Goal: Register for event/course

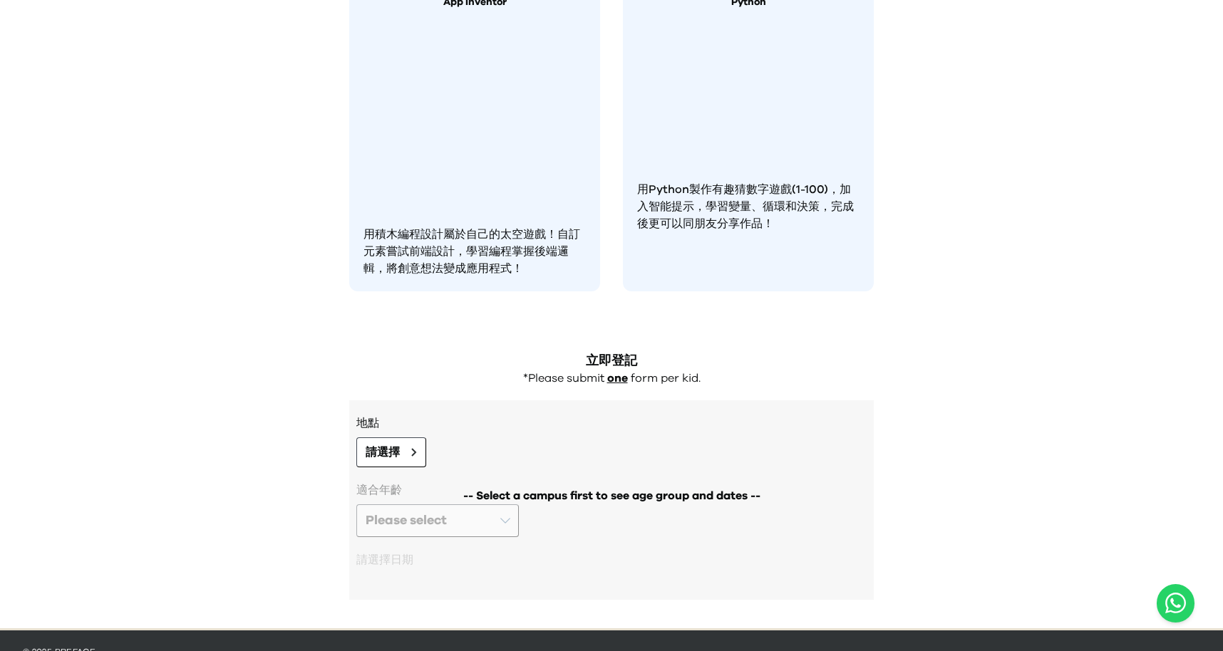
scroll to position [1086, 0]
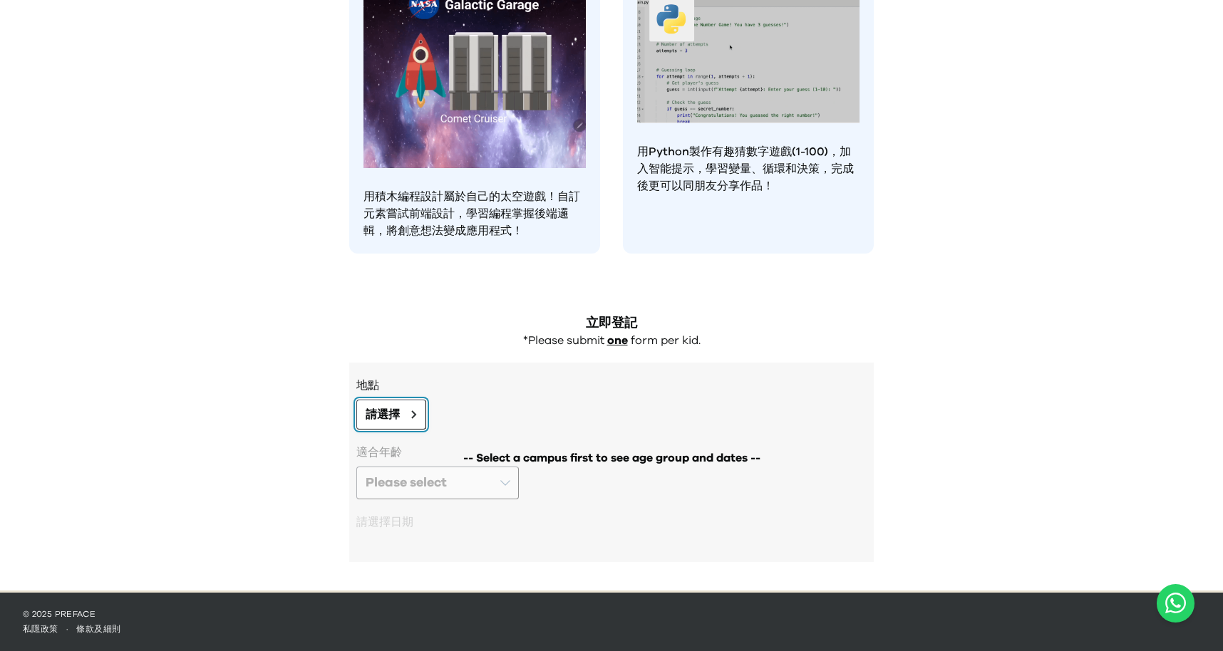
click at [391, 421] on span "請選擇" at bounding box center [383, 414] width 34 height 17
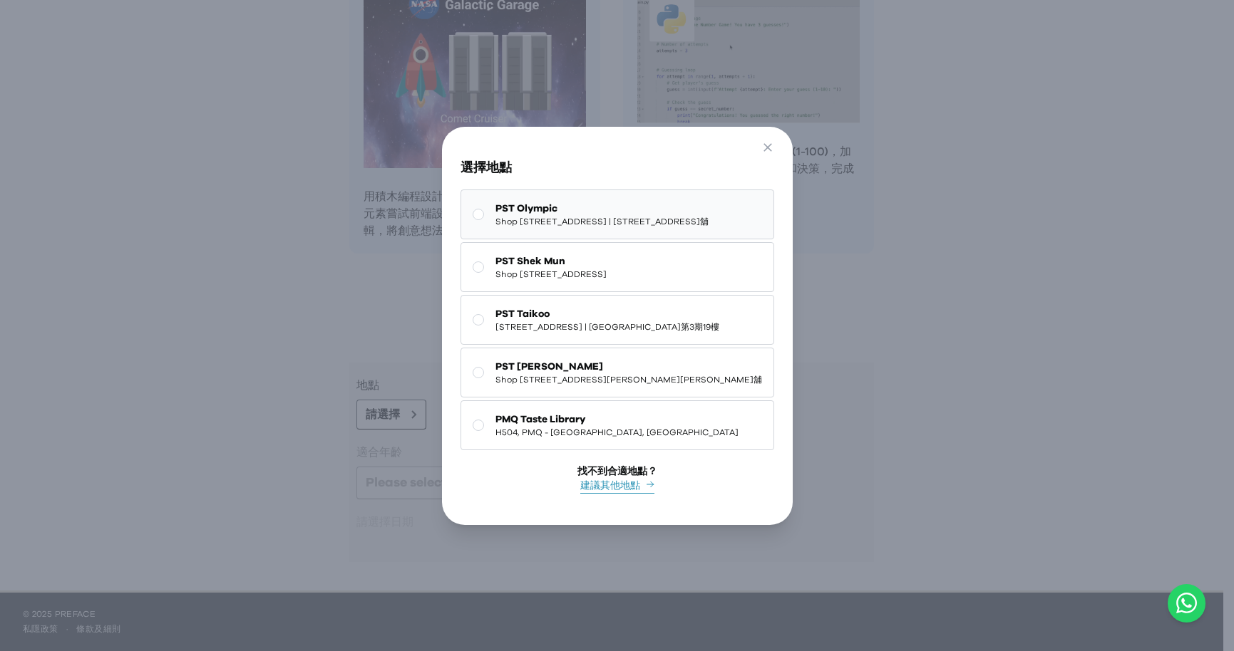
click at [520, 225] on button "PST Olympic Shop [STREET_ADDRESS] | [STREET_ADDRESS]舖" at bounding box center [617, 215] width 314 height 50
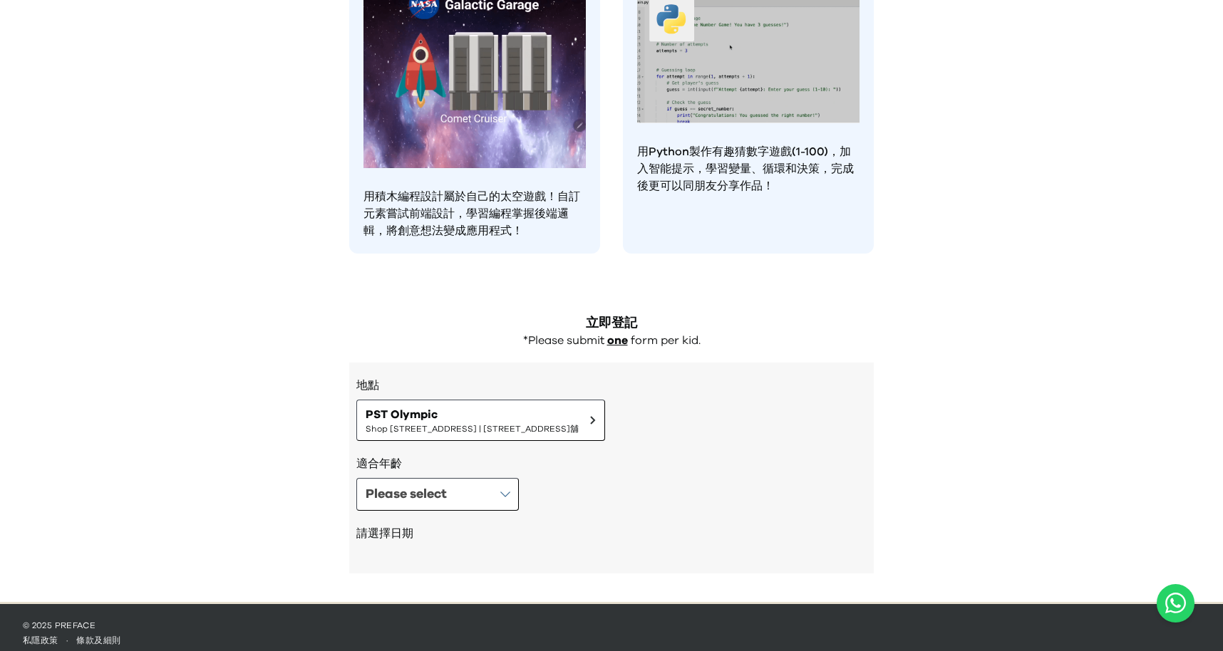
scroll to position [1098, 0]
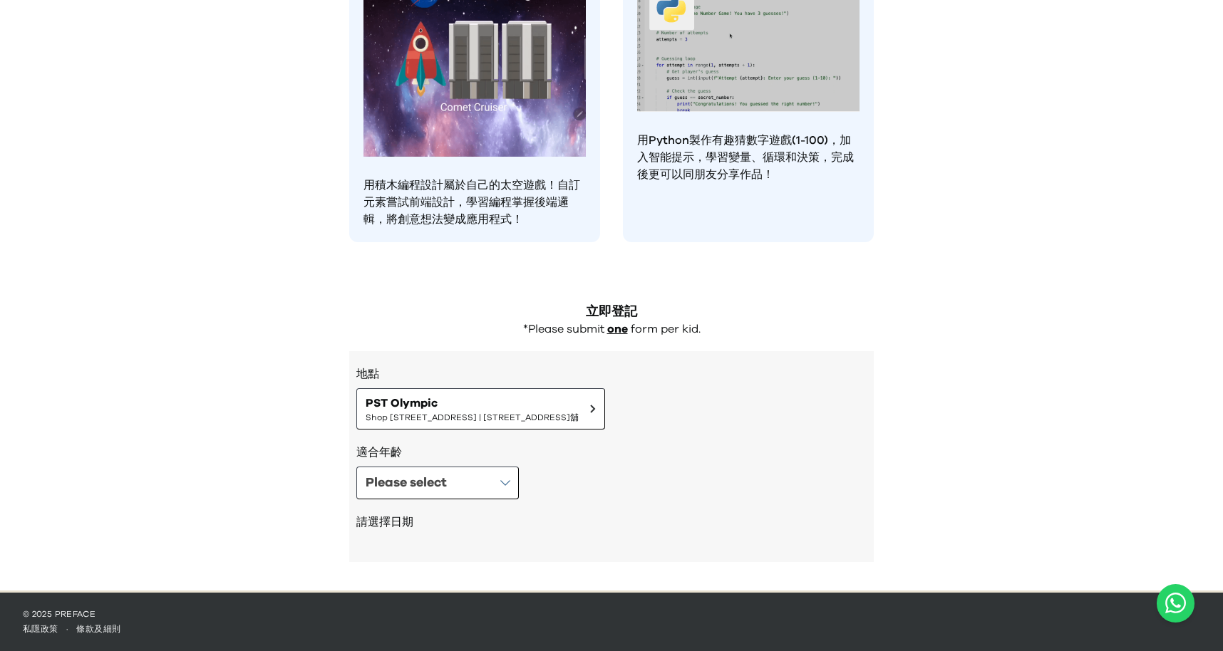
click at [496, 366] on h3 "地點" at bounding box center [611, 374] width 510 height 17
click at [465, 398] on span "PST Olympic" at bounding box center [472, 403] width 213 height 17
click at [481, 476] on button "Please select" at bounding box center [437, 483] width 162 height 33
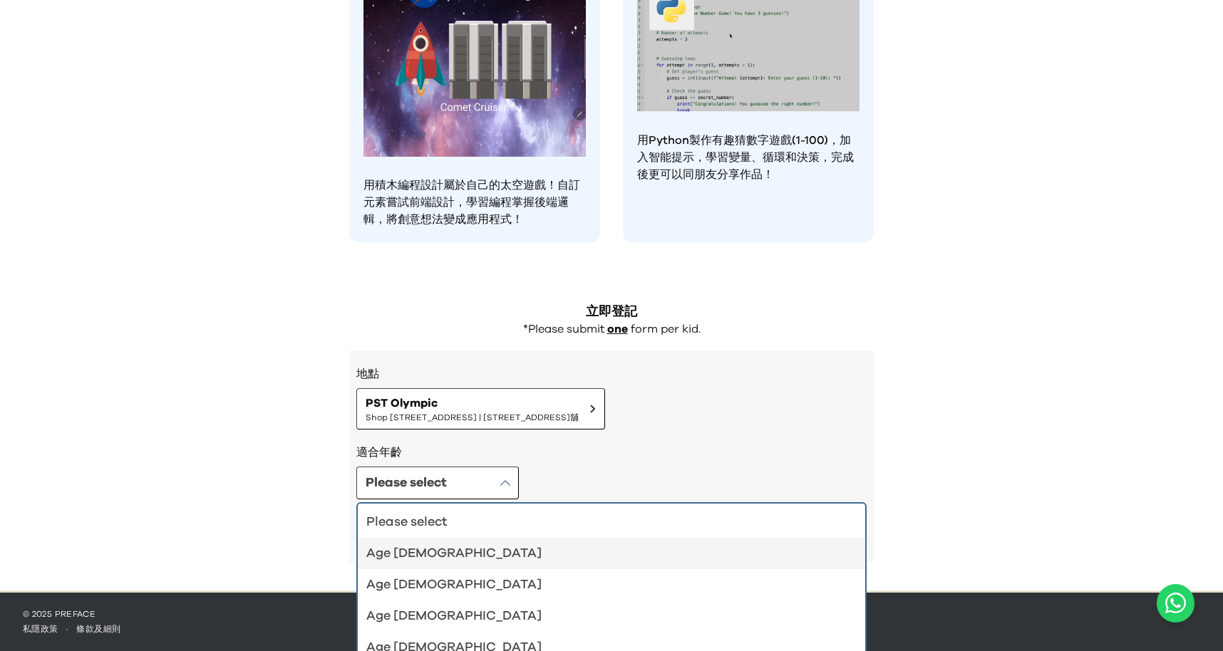
click at [510, 551] on div "Age [DEMOGRAPHIC_DATA]" at bounding box center [602, 554] width 473 height 20
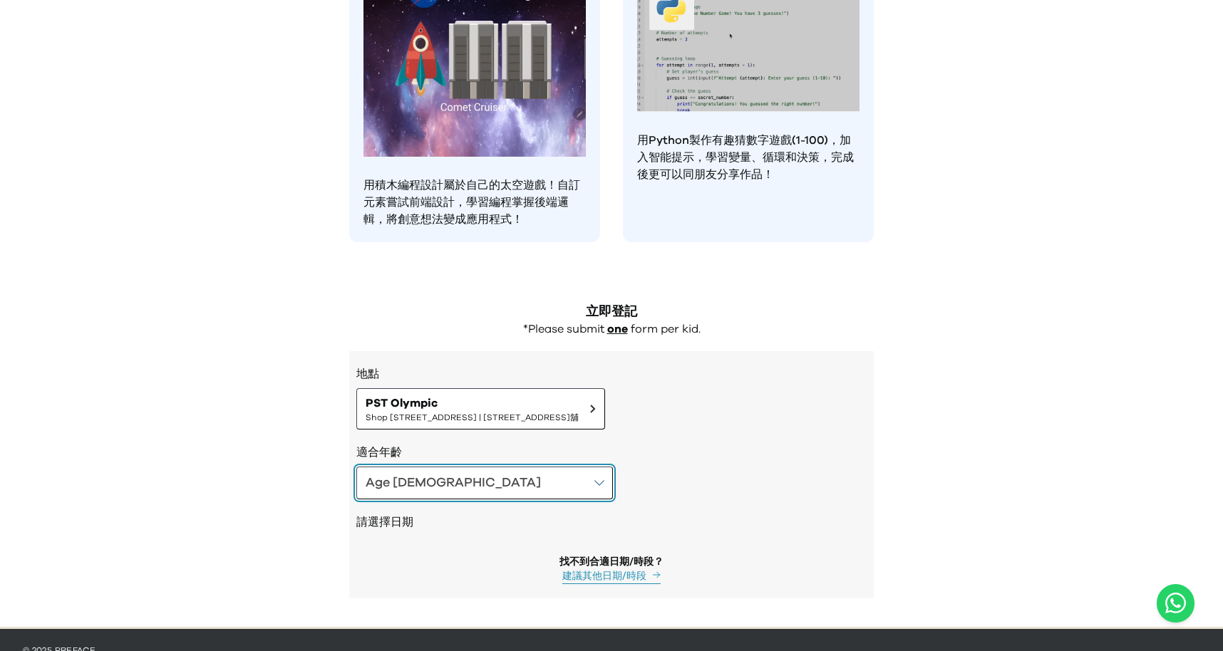
scroll to position [1134, 0]
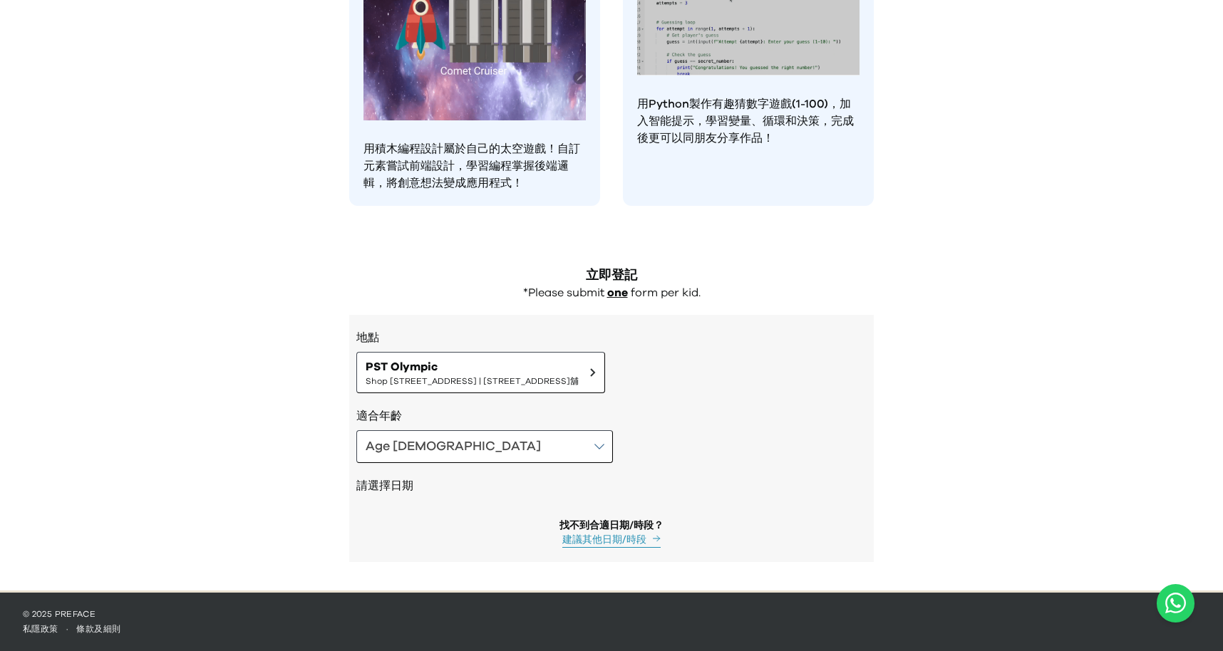
click at [641, 525] on div "找不到合適日期/時段？" at bounding box center [611, 526] width 104 height 14
click at [457, 438] on button "Age [DEMOGRAPHIC_DATA]" at bounding box center [484, 446] width 257 height 33
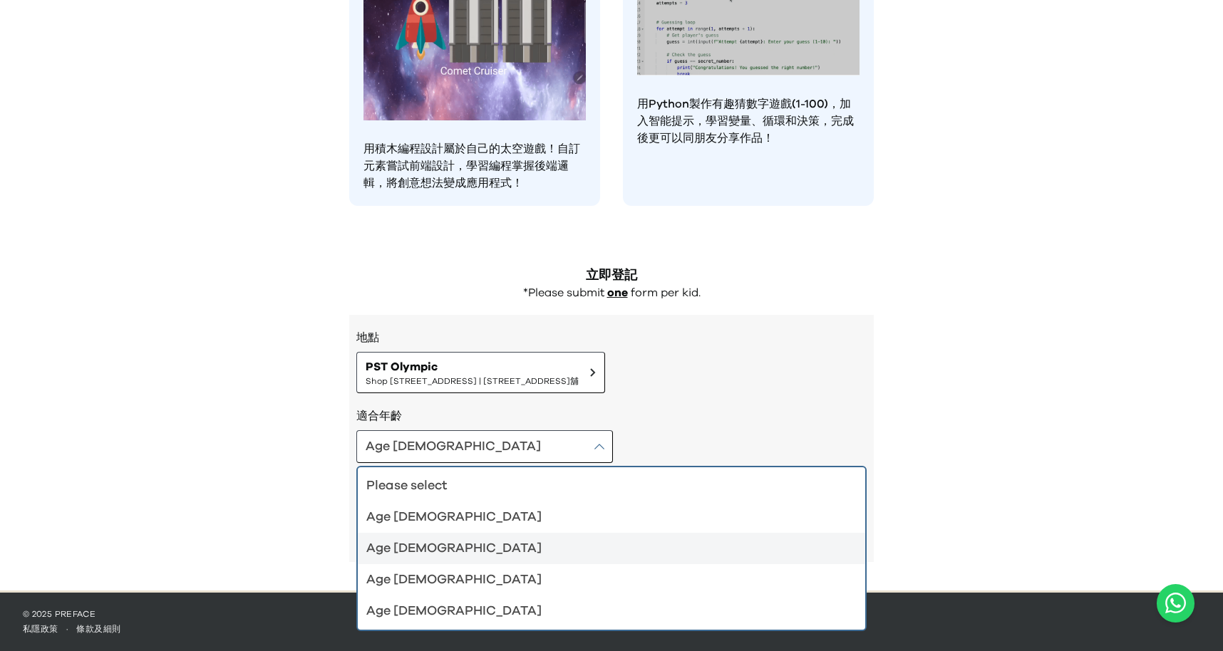
click at [478, 536] on li "Age [DEMOGRAPHIC_DATA]" at bounding box center [611, 548] width 507 height 31
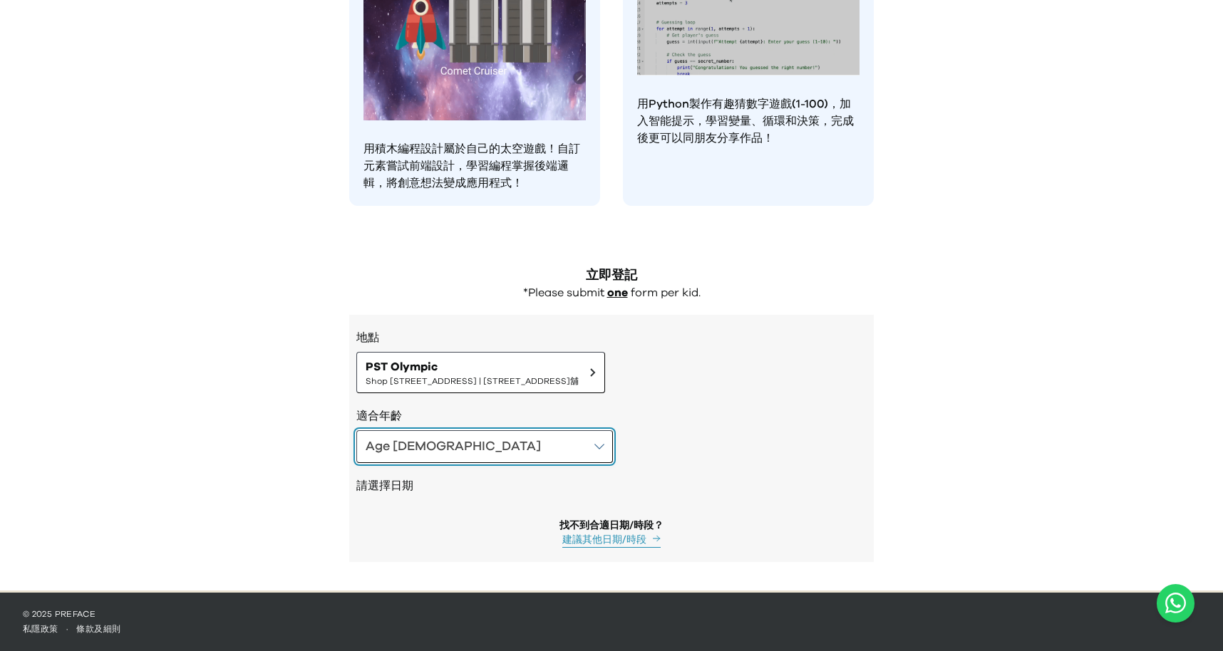
click at [470, 455] on button "Age [DEMOGRAPHIC_DATA]" at bounding box center [484, 446] width 257 height 33
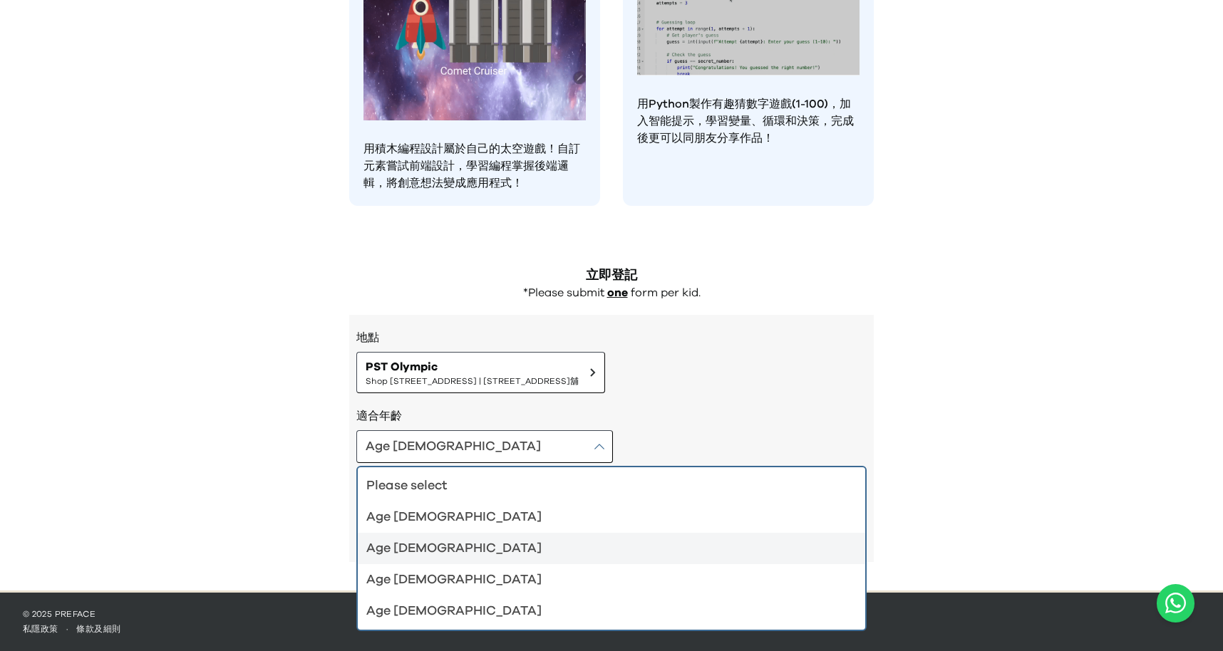
click at [448, 577] on div "Age [DEMOGRAPHIC_DATA]" at bounding box center [602, 580] width 473 height 20
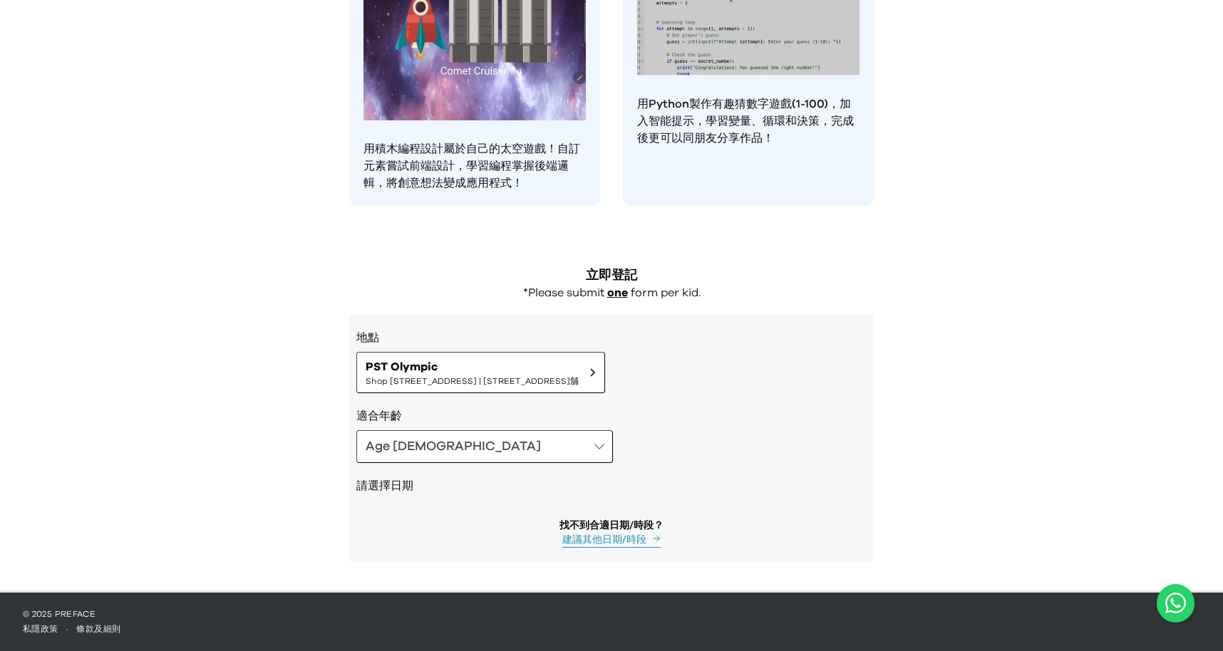
click at [470, 478] on h2 "請選擇日期" at bounding box center [611, 486] width 510 height 17
click at [470, 446] on button "Age [DEMOGRAPHIC_DATA]" at bounding box center [484, 446] width 257 height 33
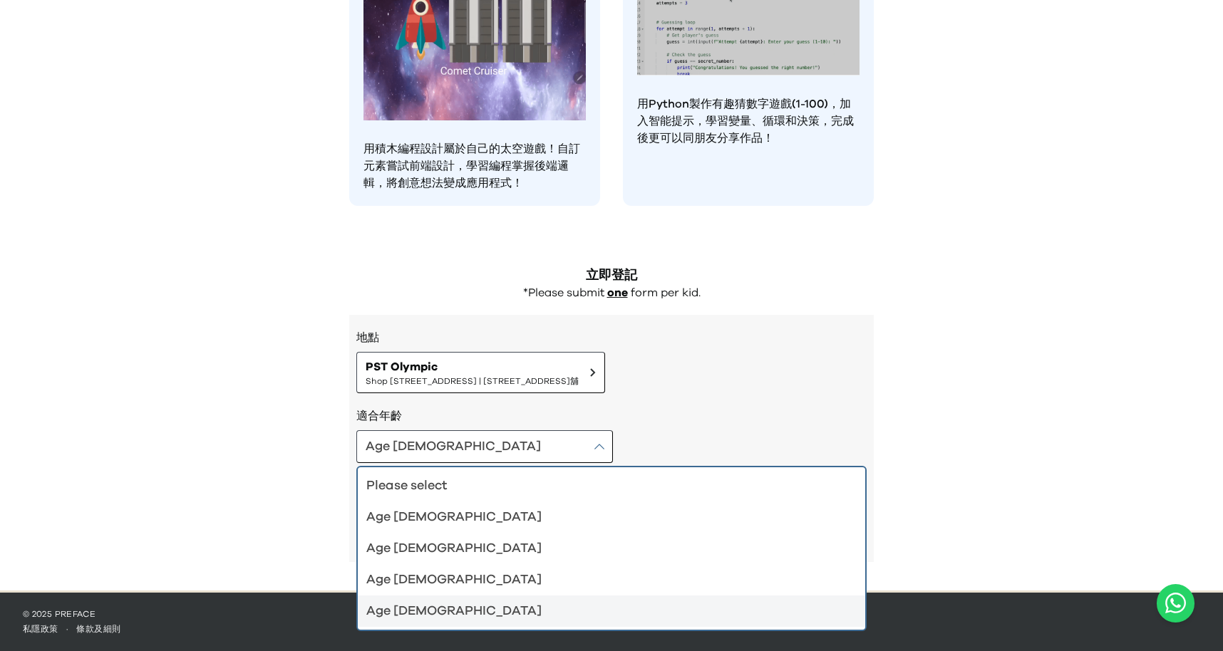
click at [440, 616] on div "Age [DEMOGRAPHIC_DATA]" at bounding box center [602, 612] width 473 height 20
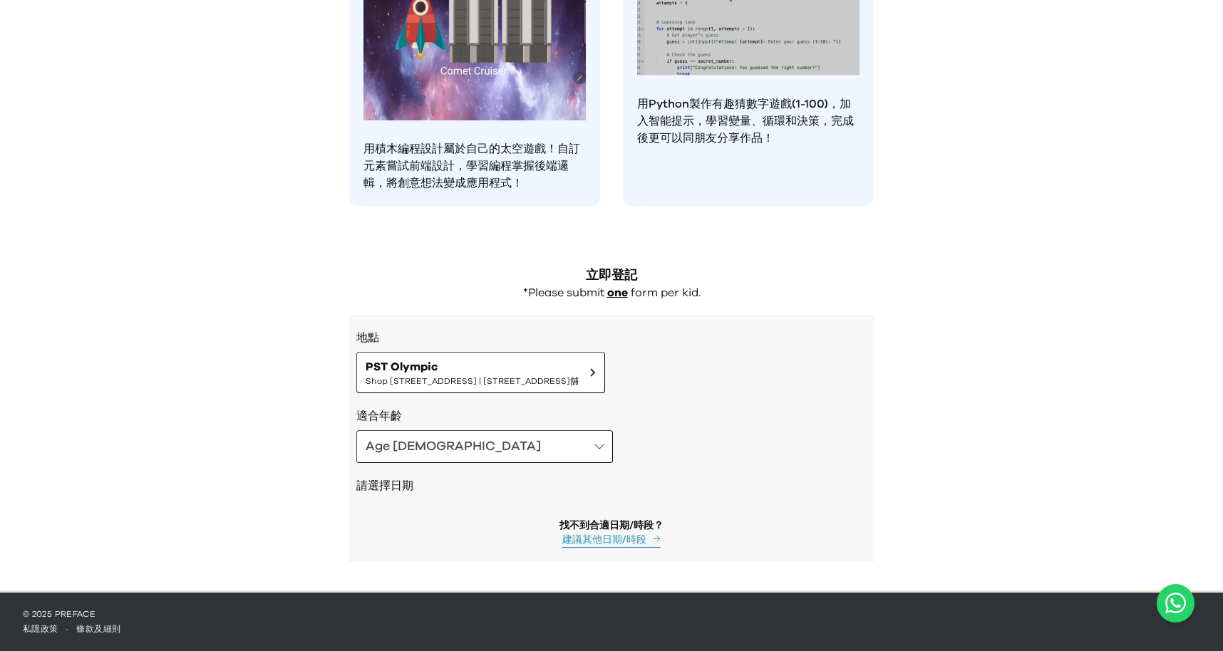
click at [540, 349] on div "地點 PST Olympic Shop [STREET_ADDRESS] | [STREET_ADDRESS]" at bounding box center [611, 361] width 510 height 64
click at [520, 371] on span "PST Olympic" at bounding box center [472, 366] width 213 height 17
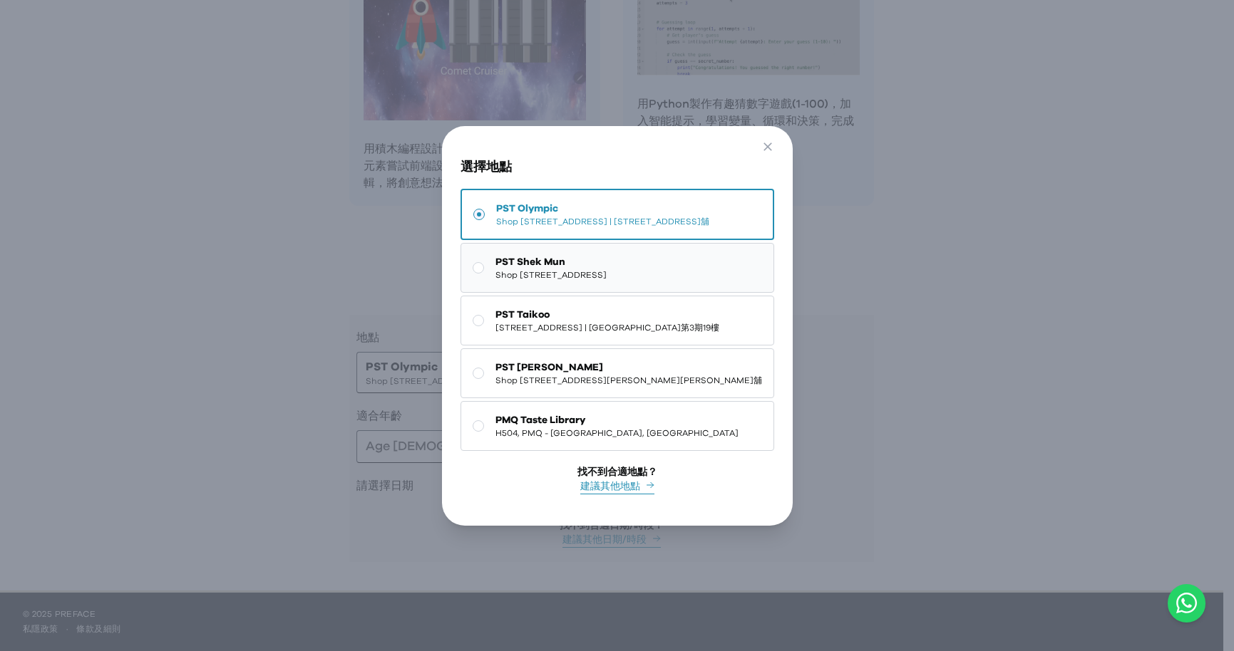
click at [536, 261] on span "PST Shek Mun" at bounding box center [550, 262] width 111 height 14
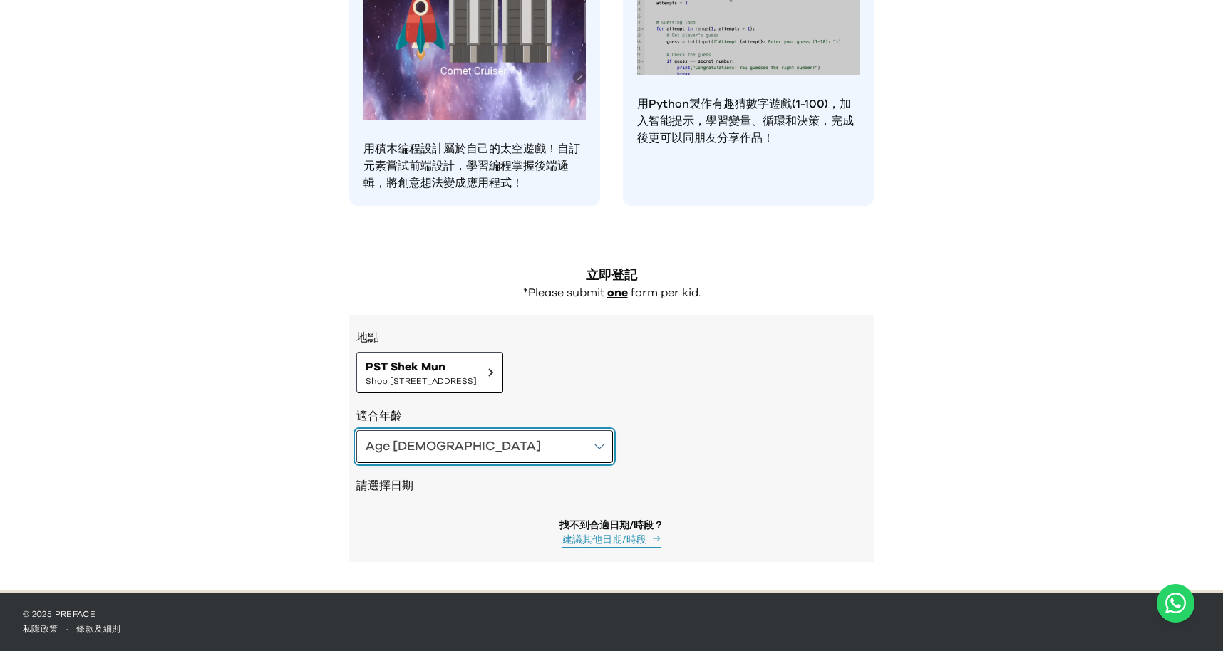
click at [465, 446] on button "Age [DEMOGRAPHIC_DATA]" at bounding box center [484, 446] width 257 height 33
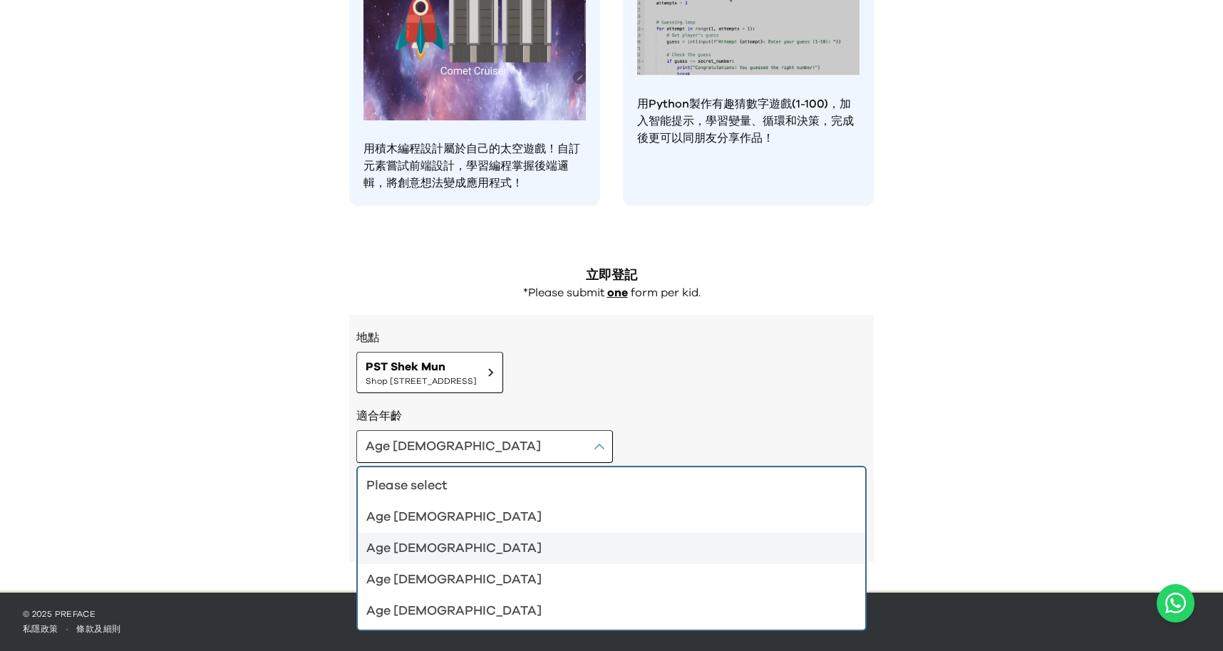
click at [445, 535] on li "Age [DEMOGRAPHIC_DATA]" at bounding box center [611, 548] width 507 height 31
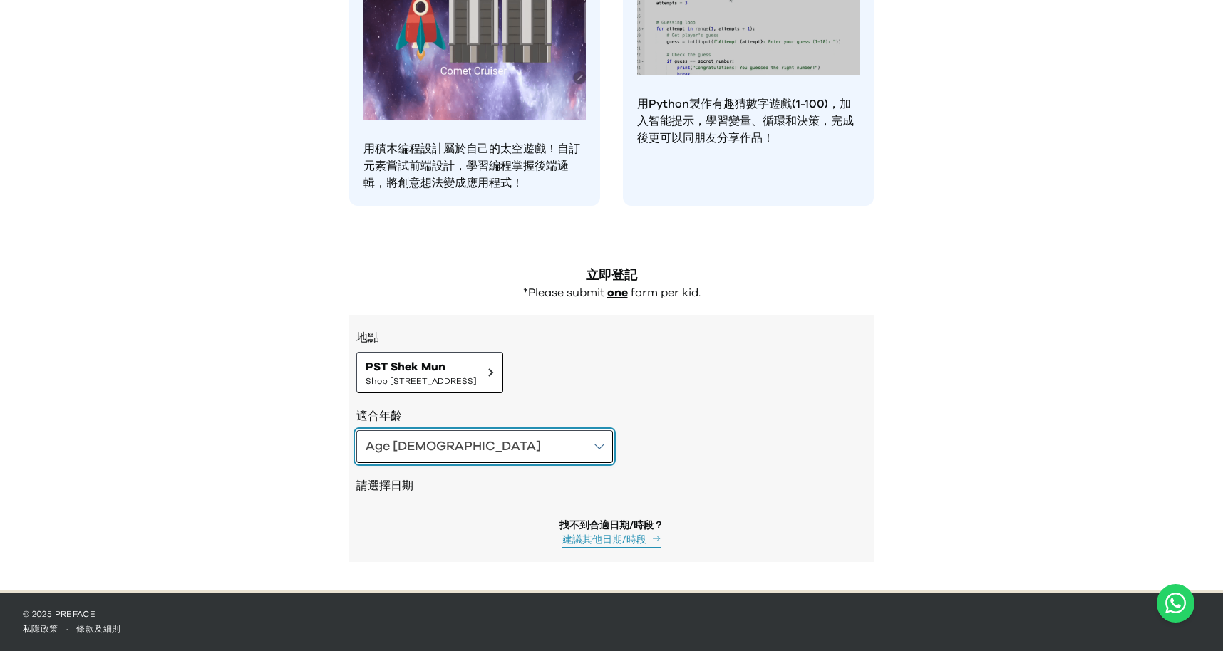
click at [449, 460] on button "Age [DEMOGRAPHIC_DATA]" at bounding box center [484, 446] width 257 height 33
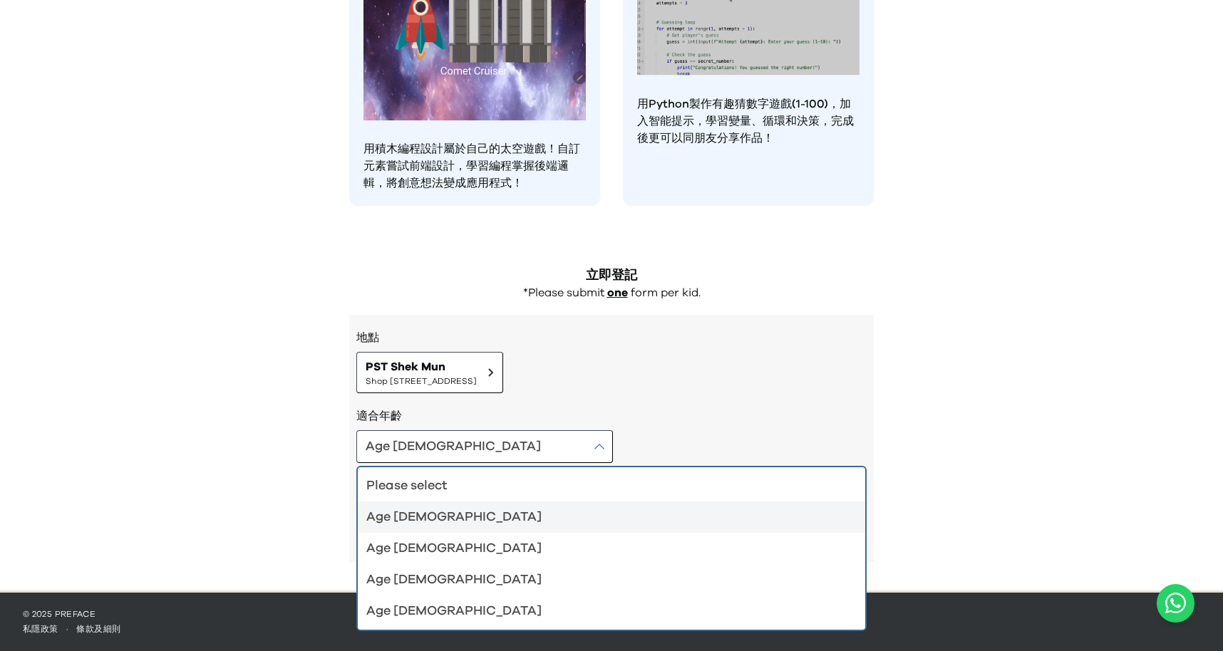
click at [443, 523] on div "Age [DEMOGRAPHIC_DATA]" at bounding box center [602, 517] width 473 height 20
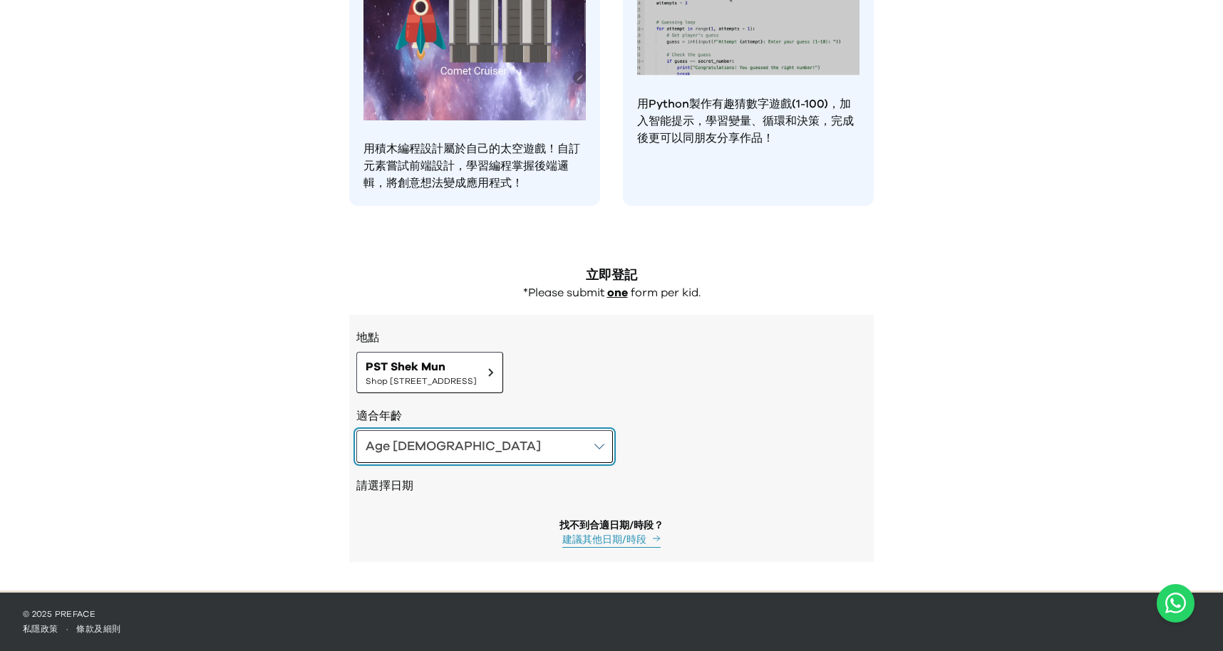
click at [453, 444] on button "Age [DEMOGRAPHIC_DATA]" at bounding box center [484, 446] width 257 height 33
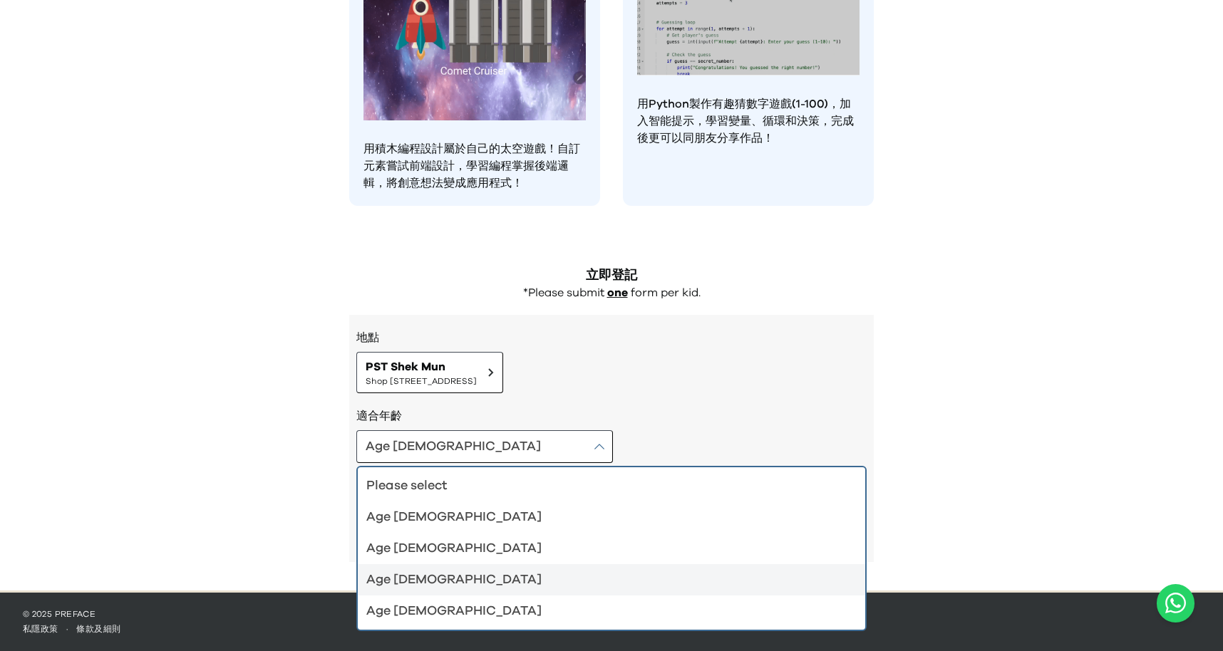
click at [436, 594] on li "Age [DEMOGRAPHIC_DATA]" at bounding box center [611, 579] width 507 height 31
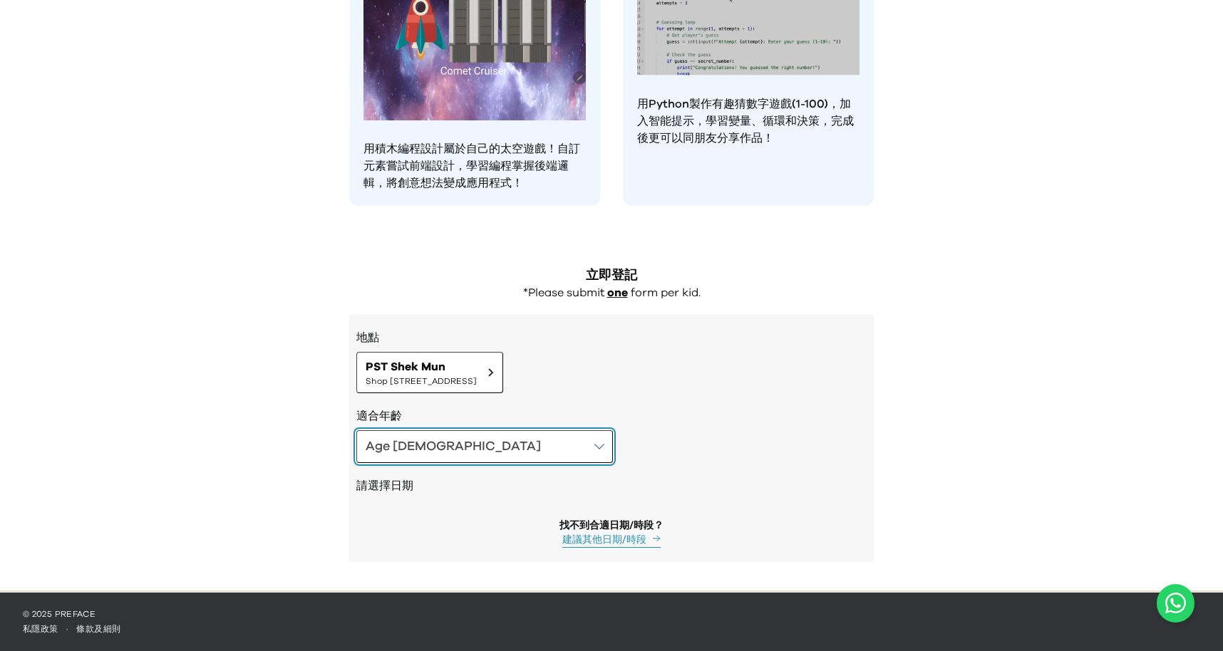
click at [457, 438] on button "Age [DEMOGRAPHIC_DATA]" at bounding box center [484, 446] width 257 height 33
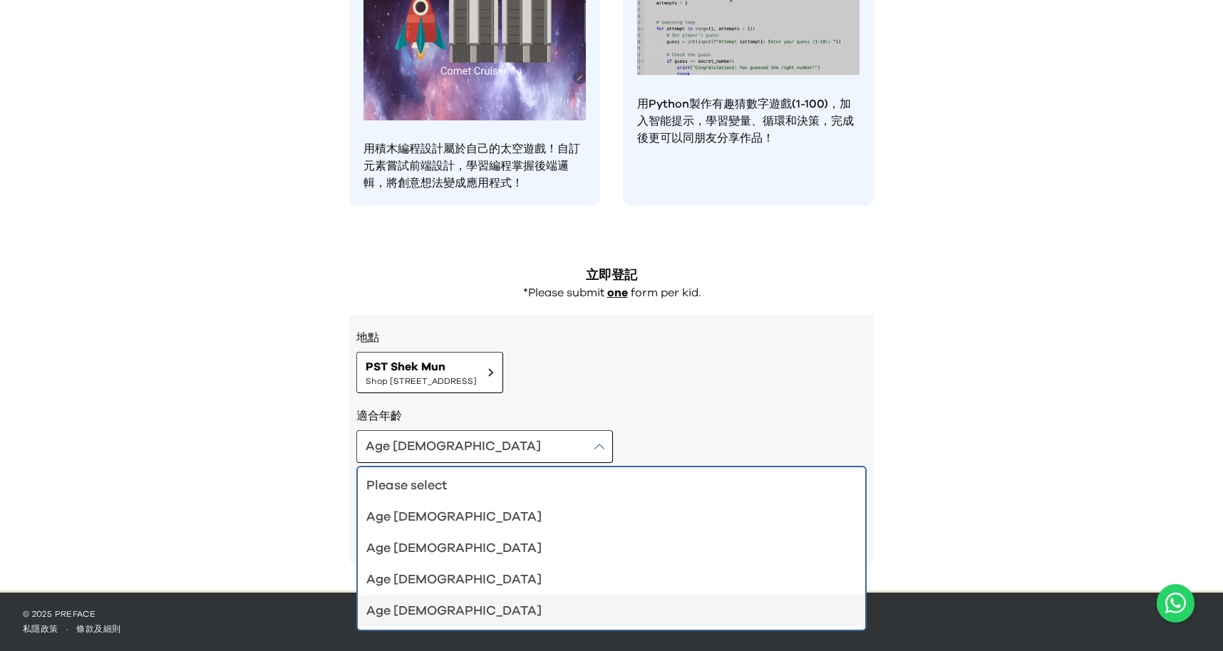
click at [431, 604] on div "Age [DEMOGRAPHIC_DATA]" at bounding box center [602, 612] width 473 height 20
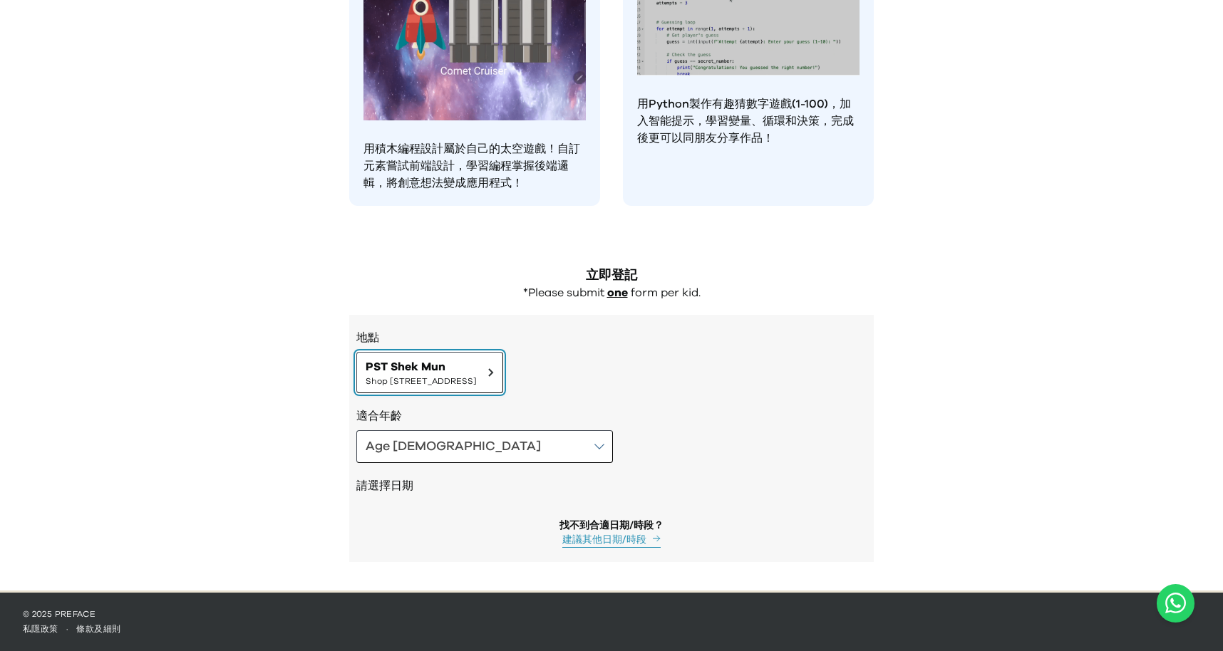
click at [477, 380] on span "Shop [STREET_ADDRESS]" at bounding box center [421, 381] width 111 height 11
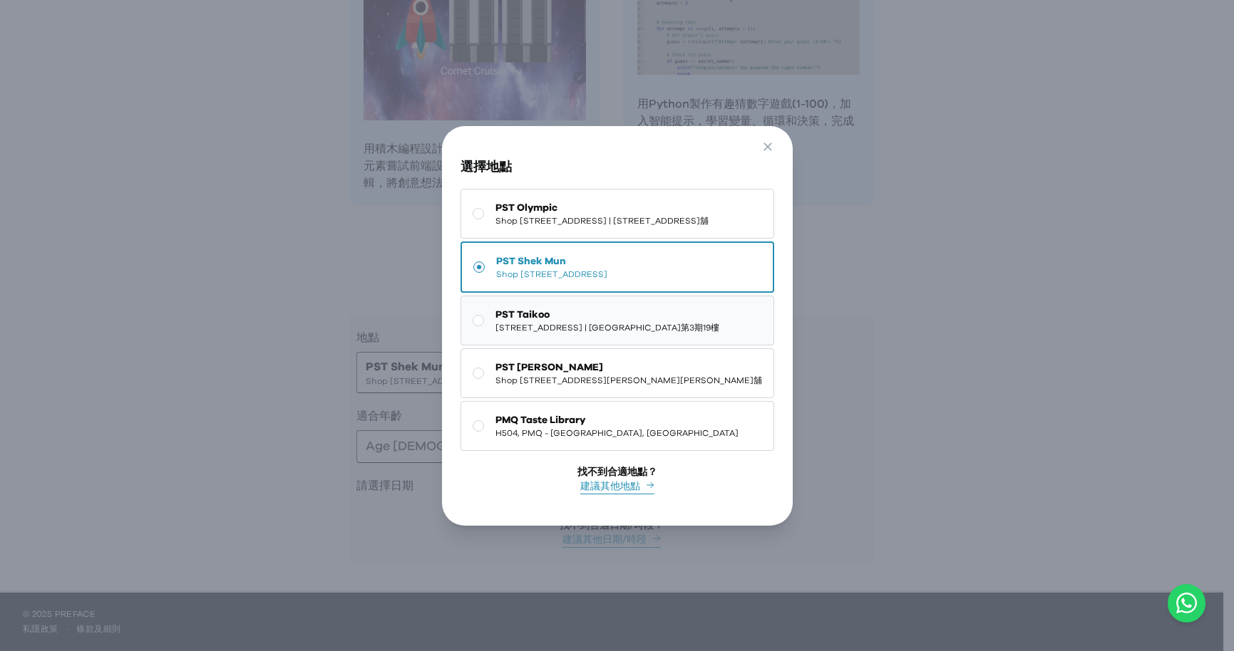
click at [525, 310] on span "PST Taikoo" at bounding box center [607, 315] width 224 height 14
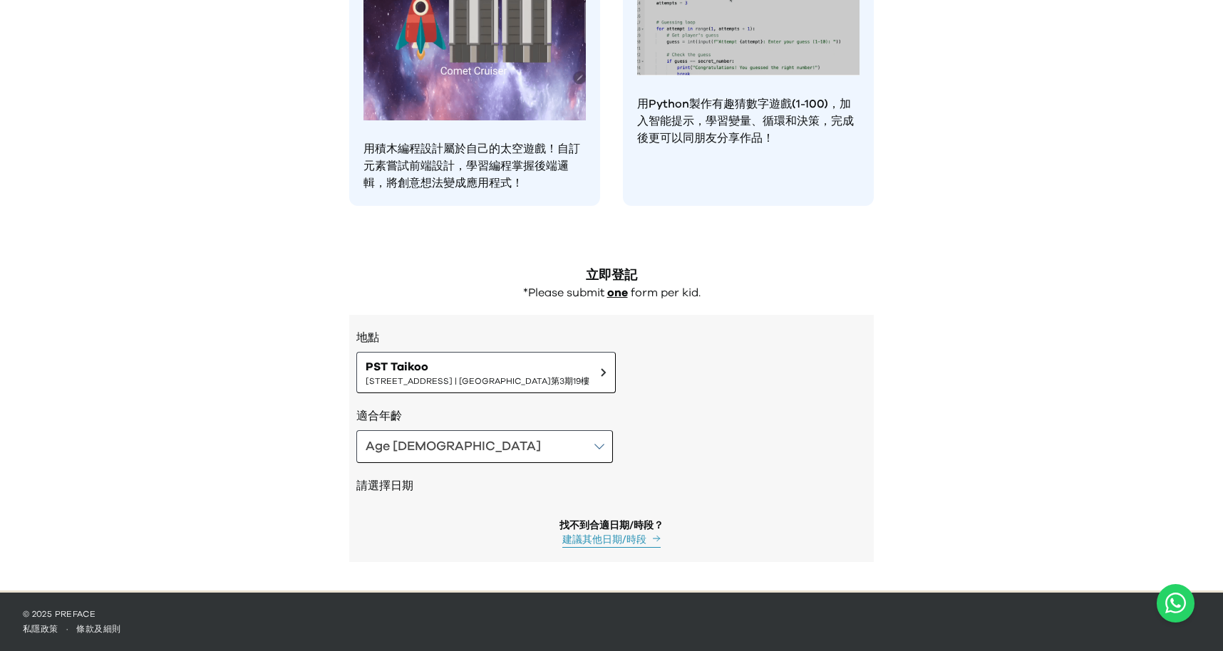
click at [473, 470] on div "請選擇日期" at bounding box center [611, 487] width 510 height 48
click at [438, 443] on button "Age [DEMOGRAPHIC_DATA]" at bounding box center [484, 446] width 257 height 33
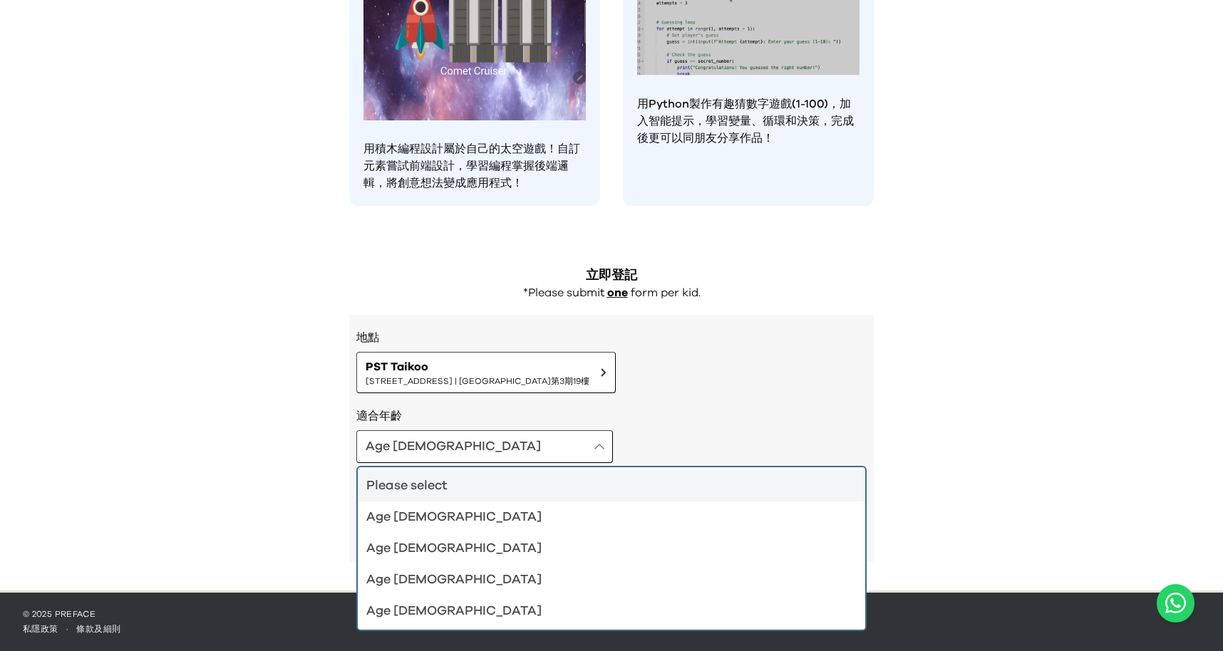
click at [422, 525] on div "Age [DEMOGRAPHIC_DATA]" at bounding box center [602, 517] width 473 height 20
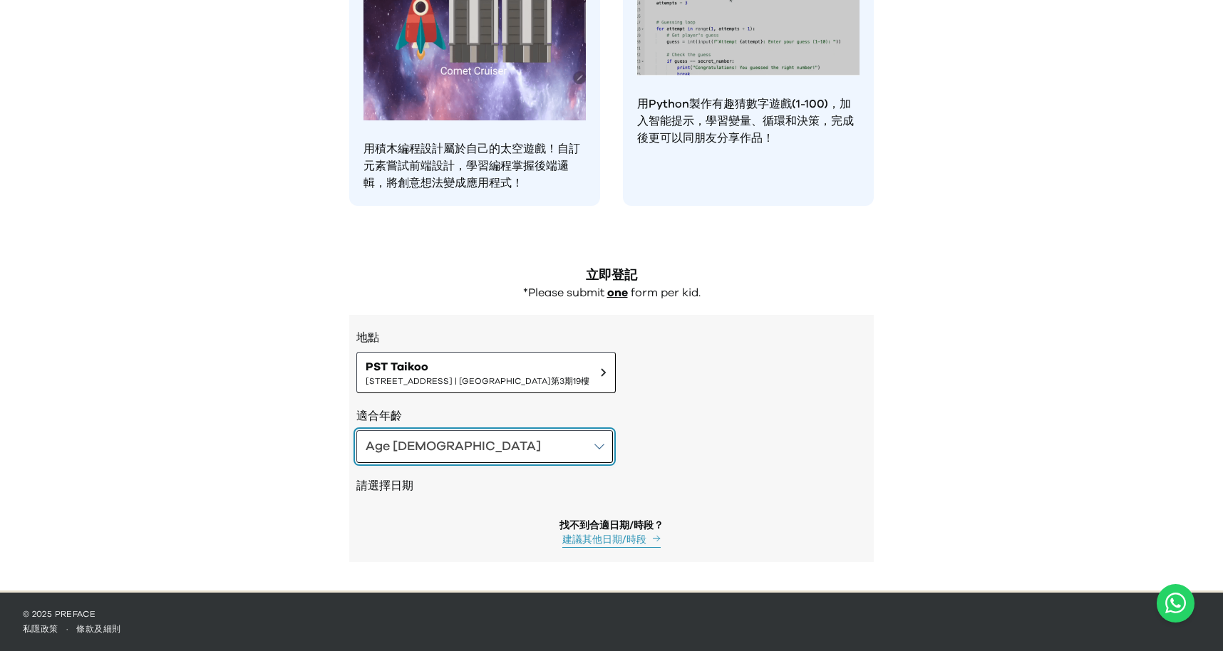
click at [455, 458] on button "Age [DEMOGRAPHIC_DATA]" at bounding box center [484, 446] width 257 height 33
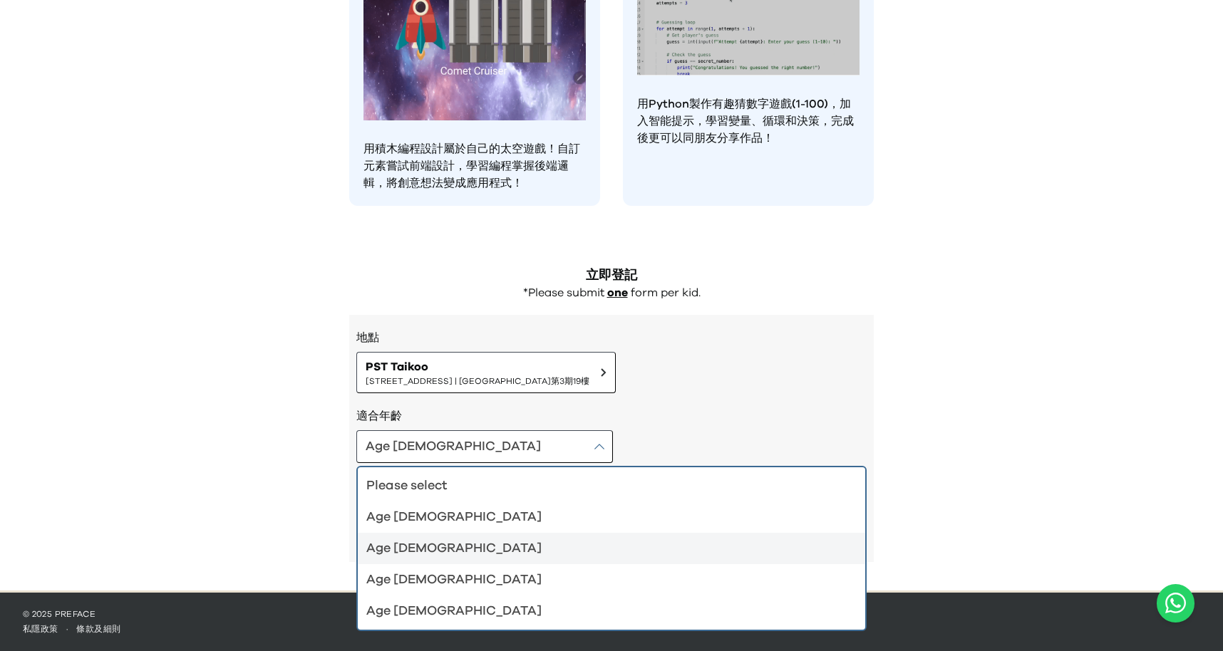
click at [425, 553] on div "Age [DEMOGRAPHIC_DATA]" at bounding box center [602, 549] width 473 height 20
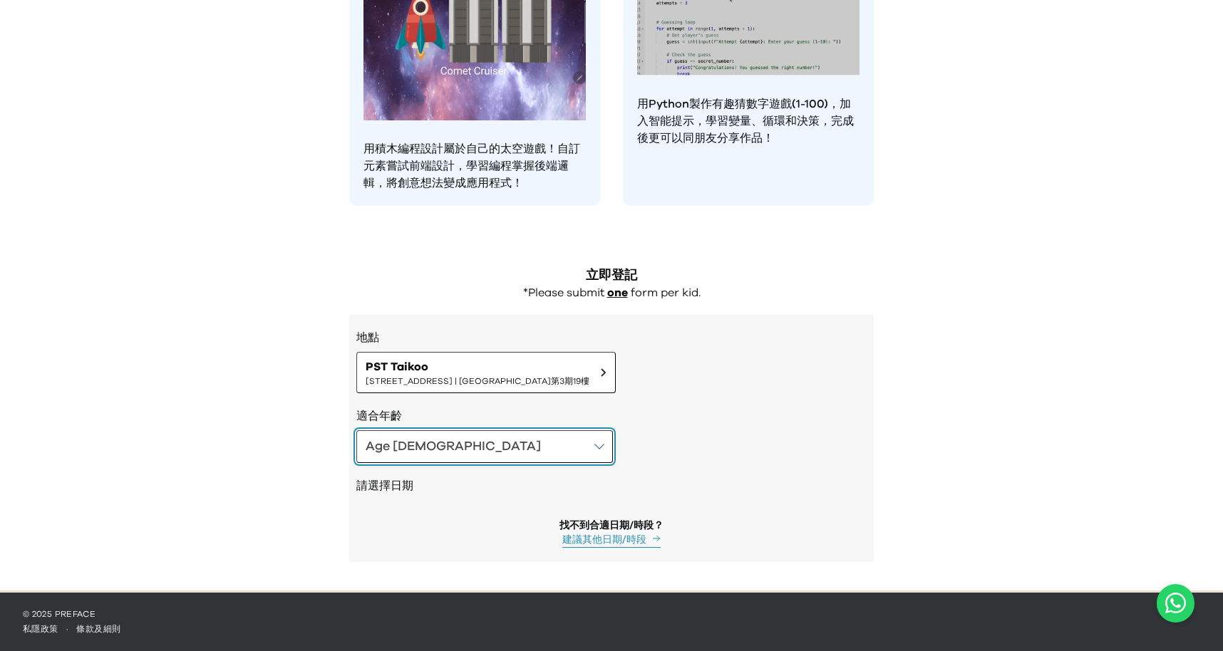
click at [475, 453] on button "Age [DEMOGRAPHIC_DATA]" at bounding box center [484, 446] width 257 height 33
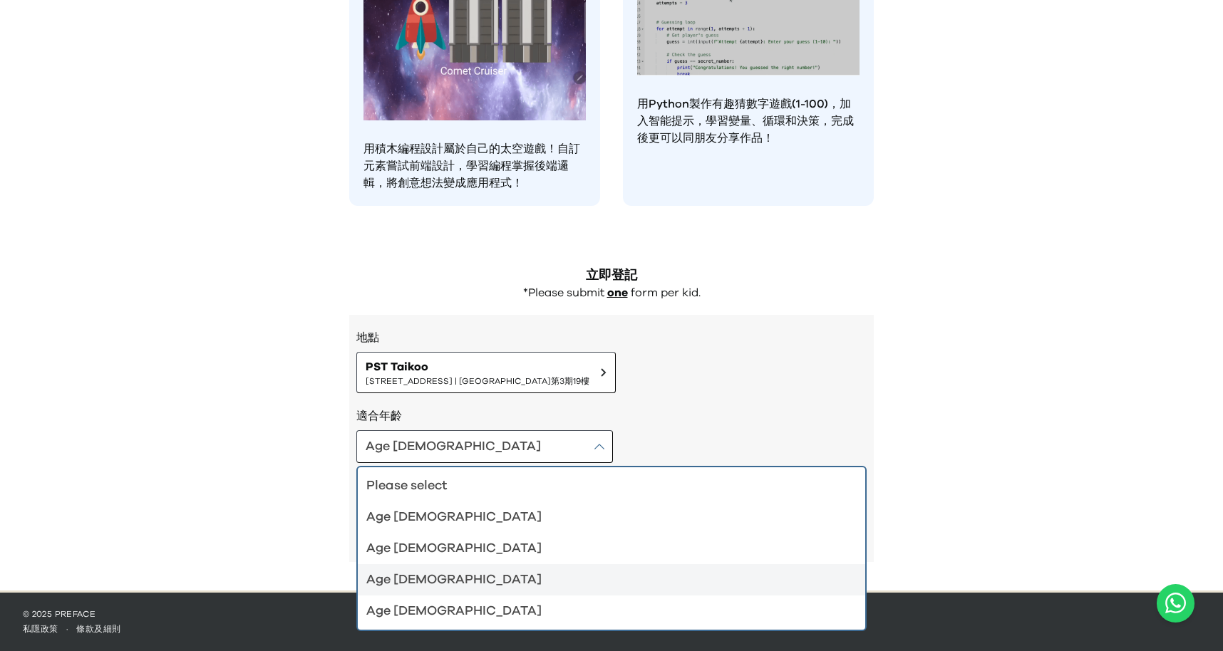
click at [435, 570] on div "Age [DEMOGRAPHIC_DATA]" at bounding box center [602, 580] width 473 height 20
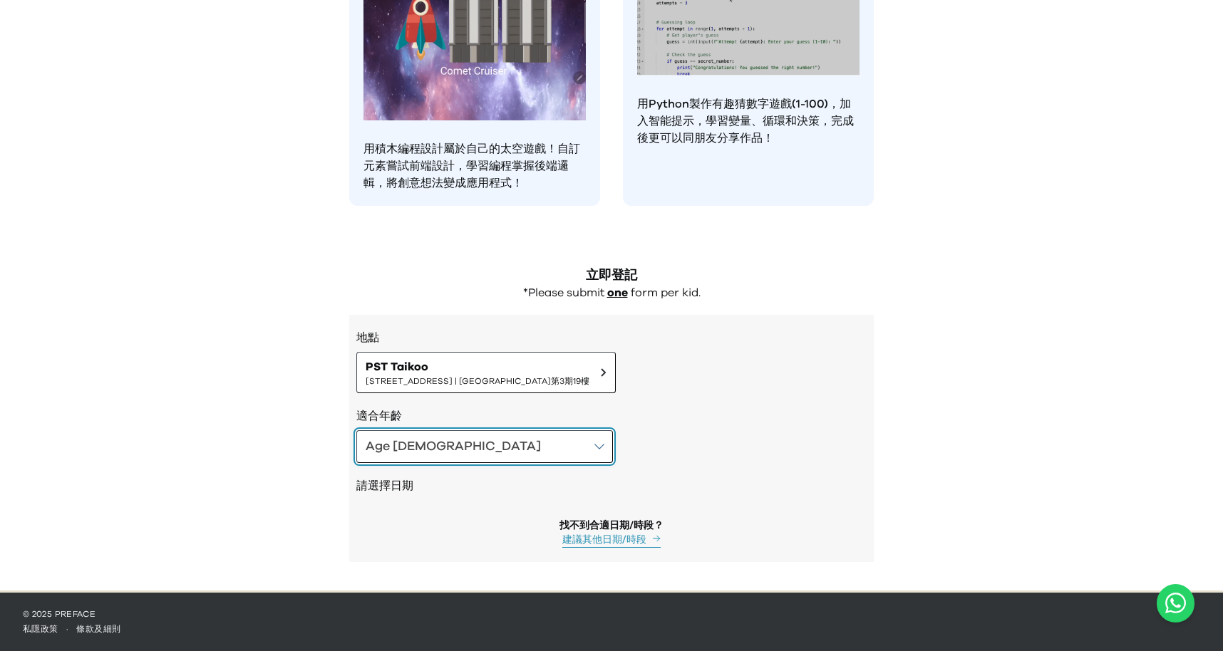
click at [473, 435] on button "Age [DEMOGRAPHIC_DATA]" at bounding box center [484, 446] width 257 height 33
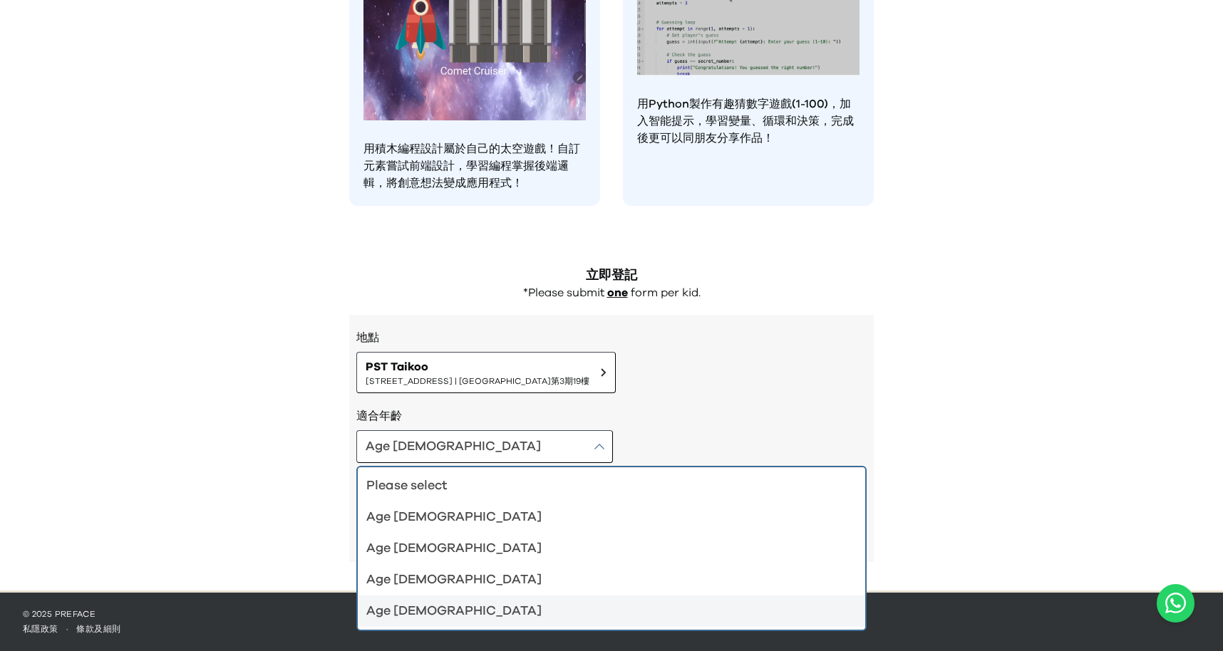
click at [423, 607] on div "Age [DEMOGRAPHIC_DATA]" at bounding box center [602, 612] width 473 height 20
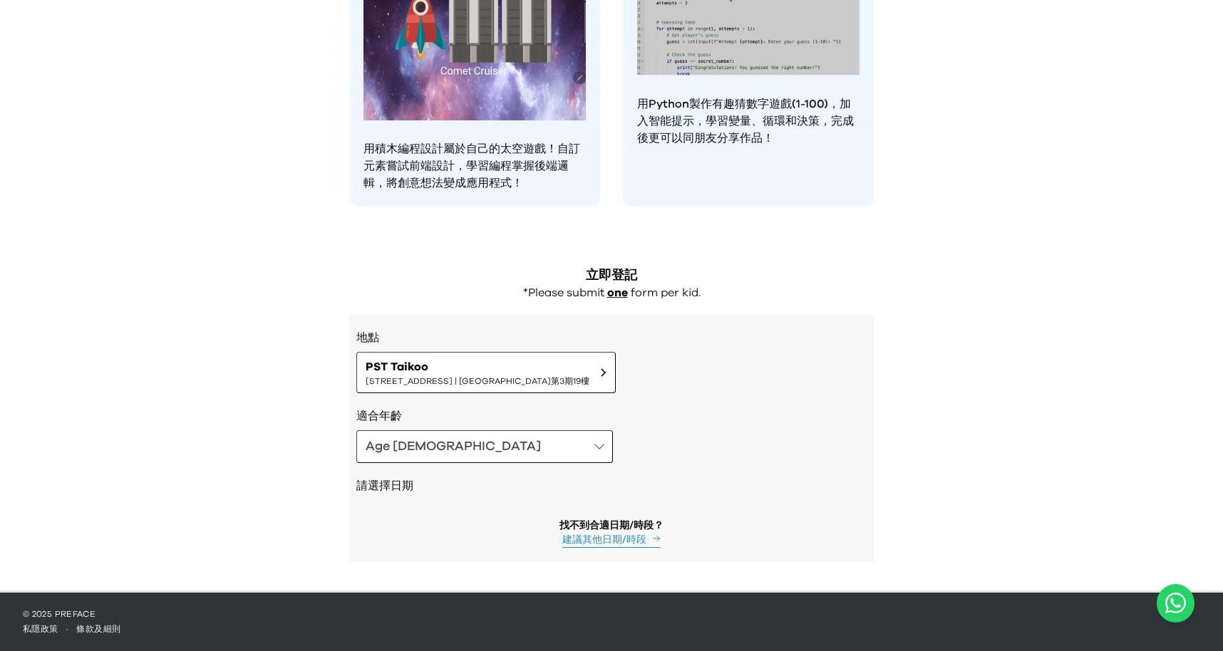
click at [574, 408] on h3 "適合年齡" at bounding box center [611, 416] width 510 height 17
click at [578, 373] on span "PST Taikoo" at bounding box center [478, 366] width 224 height 17
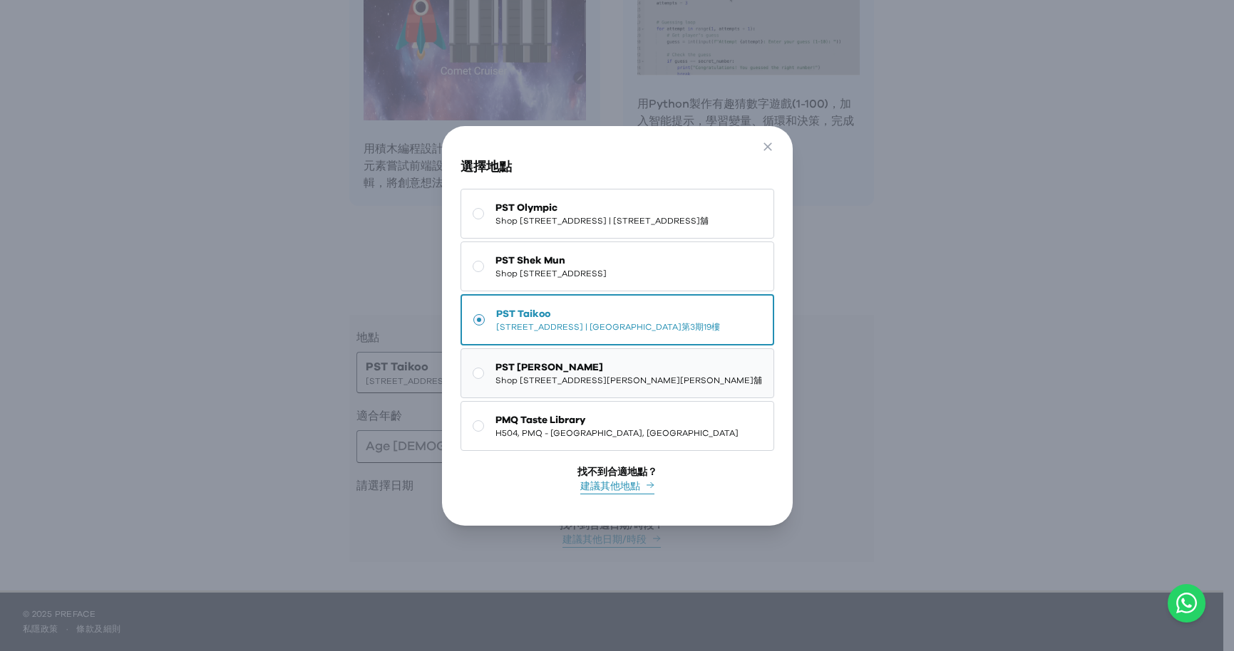
click at [500, 375] on span "Shop [STREET_ADDRESS][PERSON_NAME][PERSON_NAME]舖" at bounding box center [628, 380] width 267 height 11
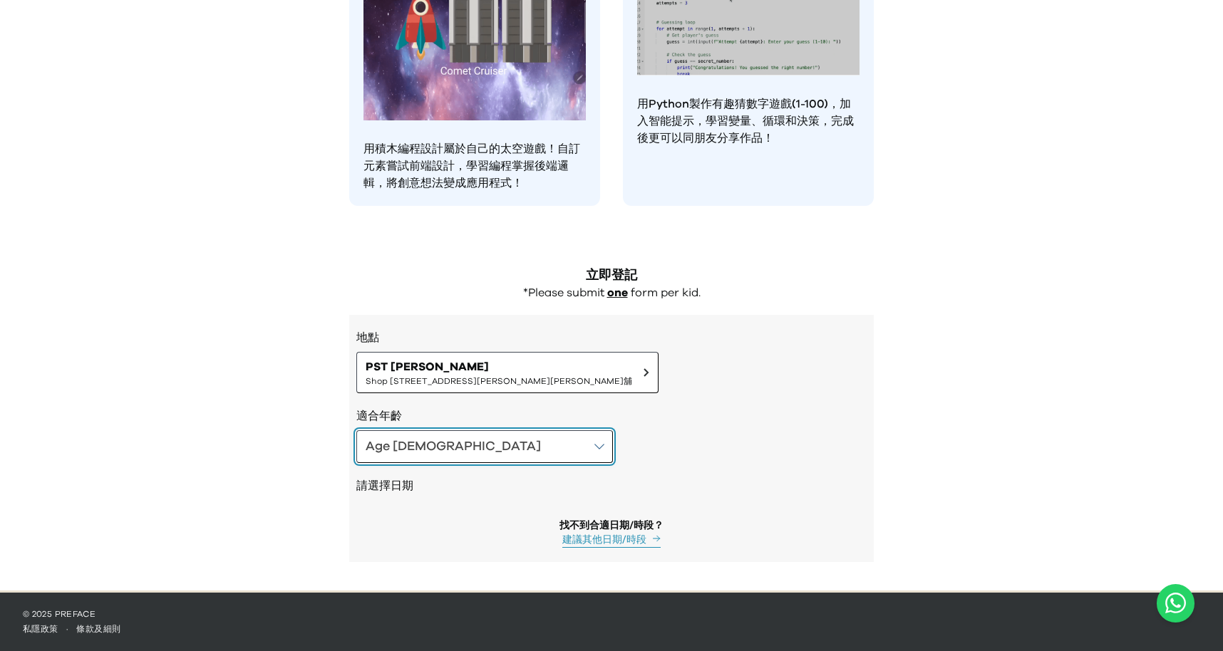
click at [444, 452] on button "Age [DEMOGRAPHIC_DATA]" at bounding box center [484, 446] width 257 height 33
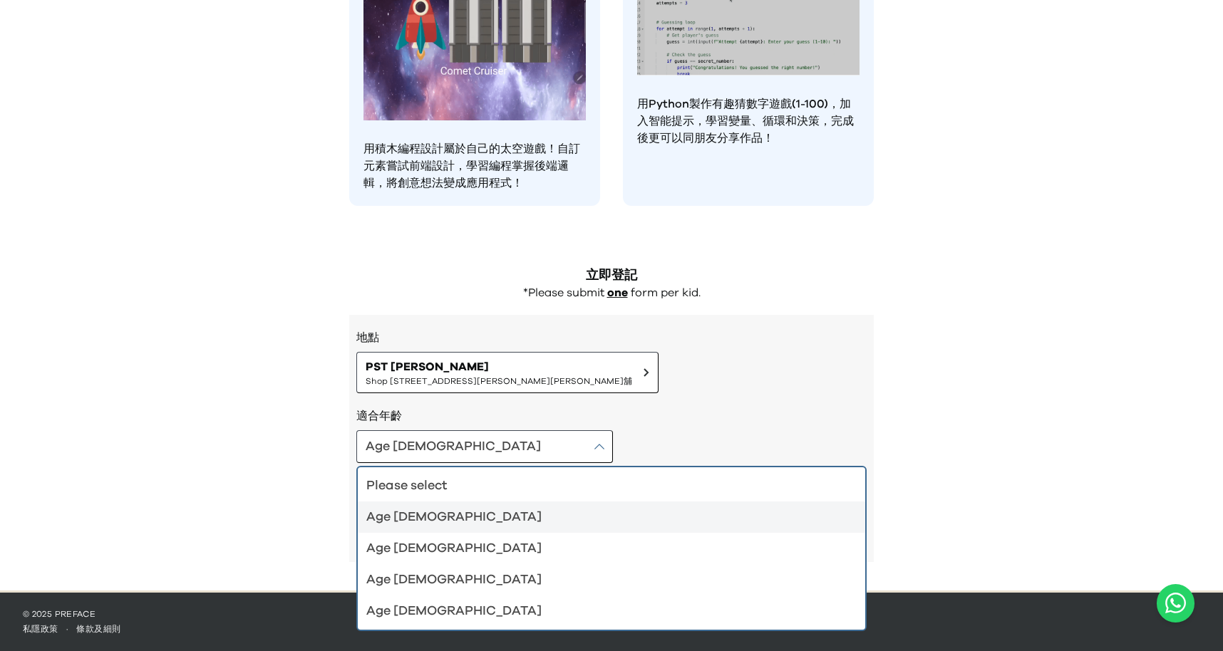
click at [426, 520] on div "Age [DEMOGRAPHIC_DATA]" at bounding box center [602, 517] width 473 height 20
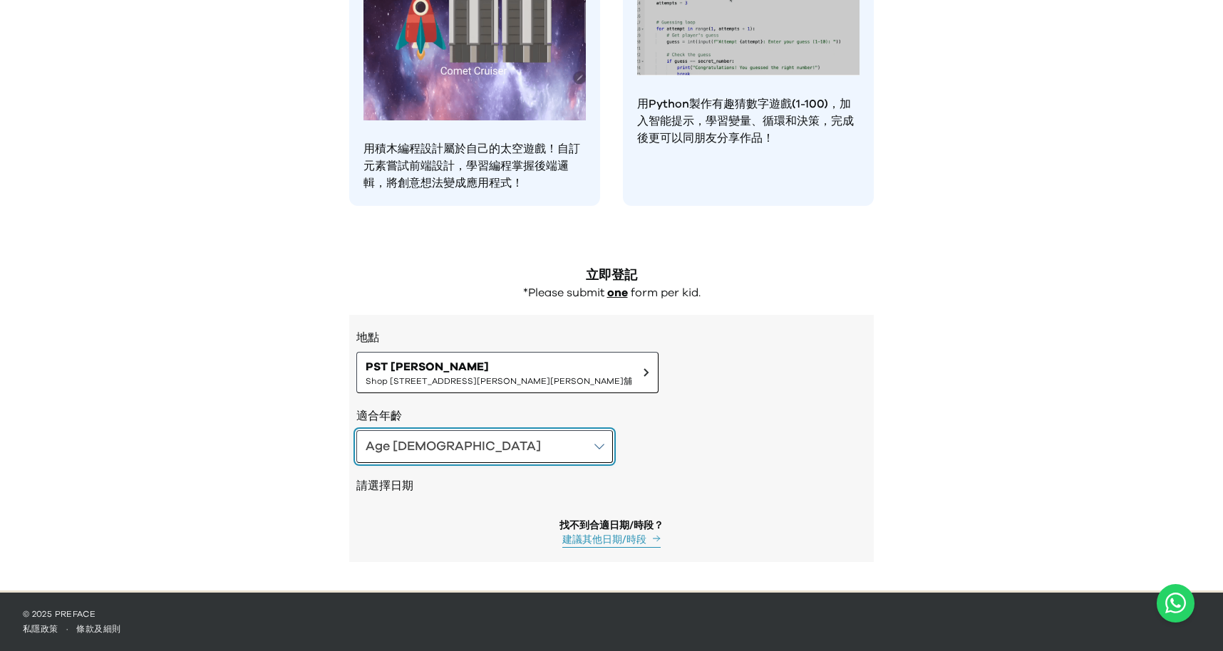
click at [463, 439] on button "Age [DEMOGRAPHIC_DATA]" at bounding box center [484, 446] width 257 height 33
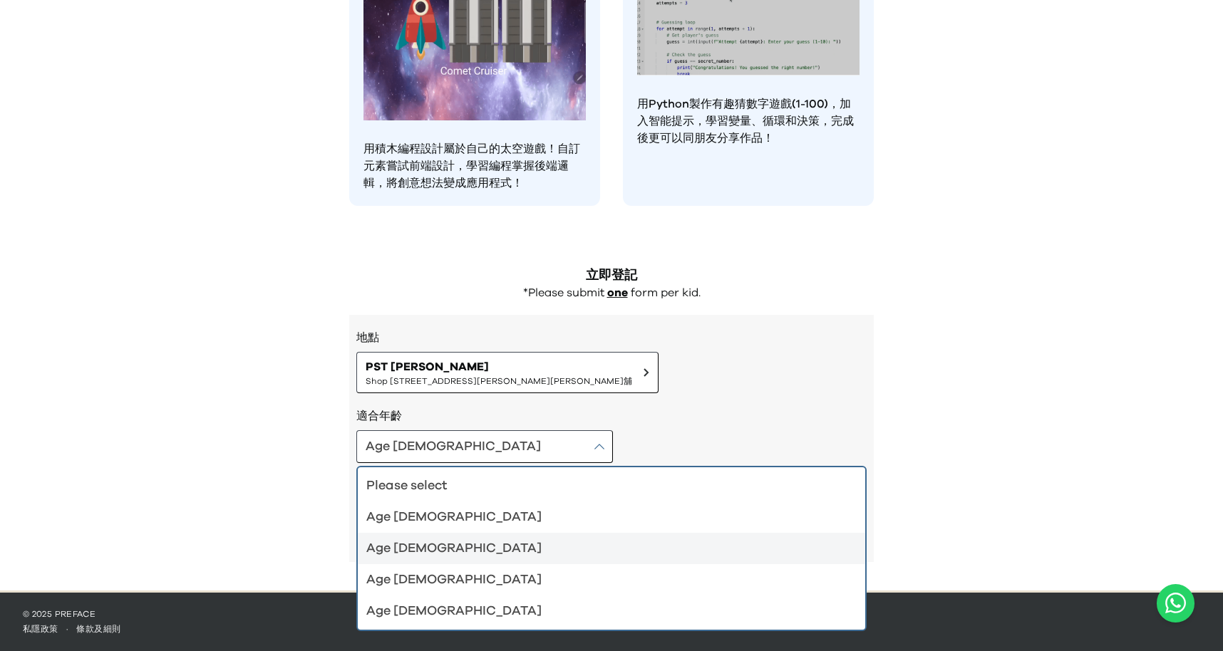
click at [426, 560] on li "Age [DEMOGRAPHIC_DATA]" at bounding box center [611, 548] width 507 height 31
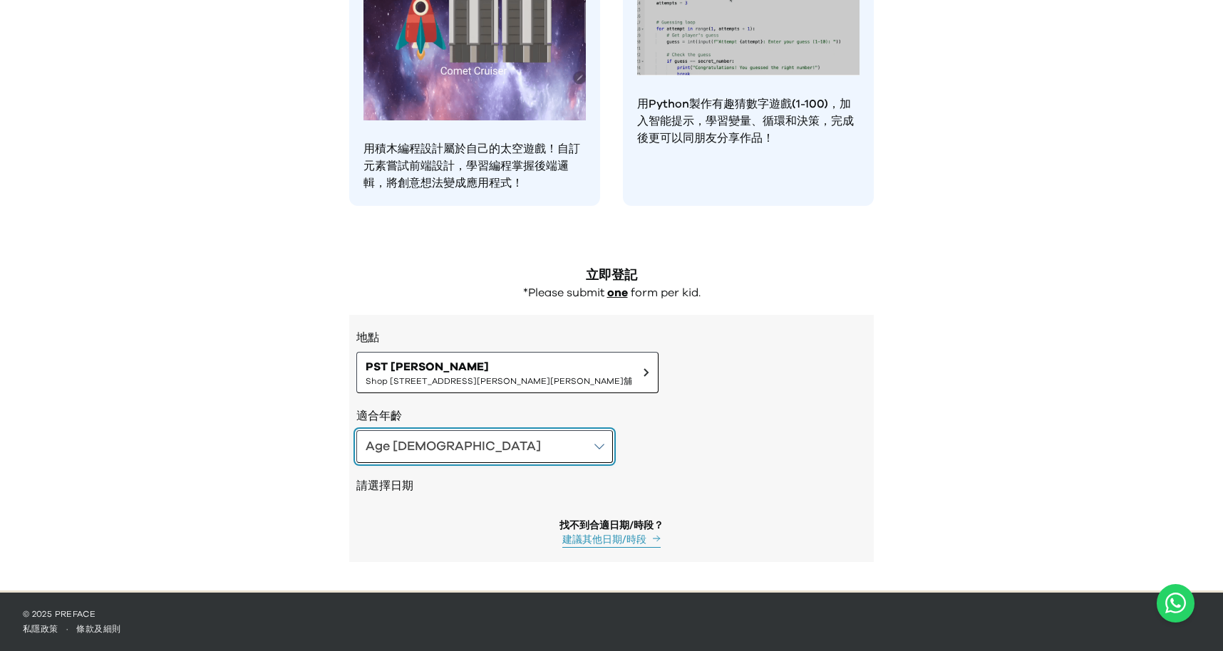
click at [458, 452] on button "Age [DEMOGRAPHIC_DATA]" at bounding box center [484, 446] width 257 height 33
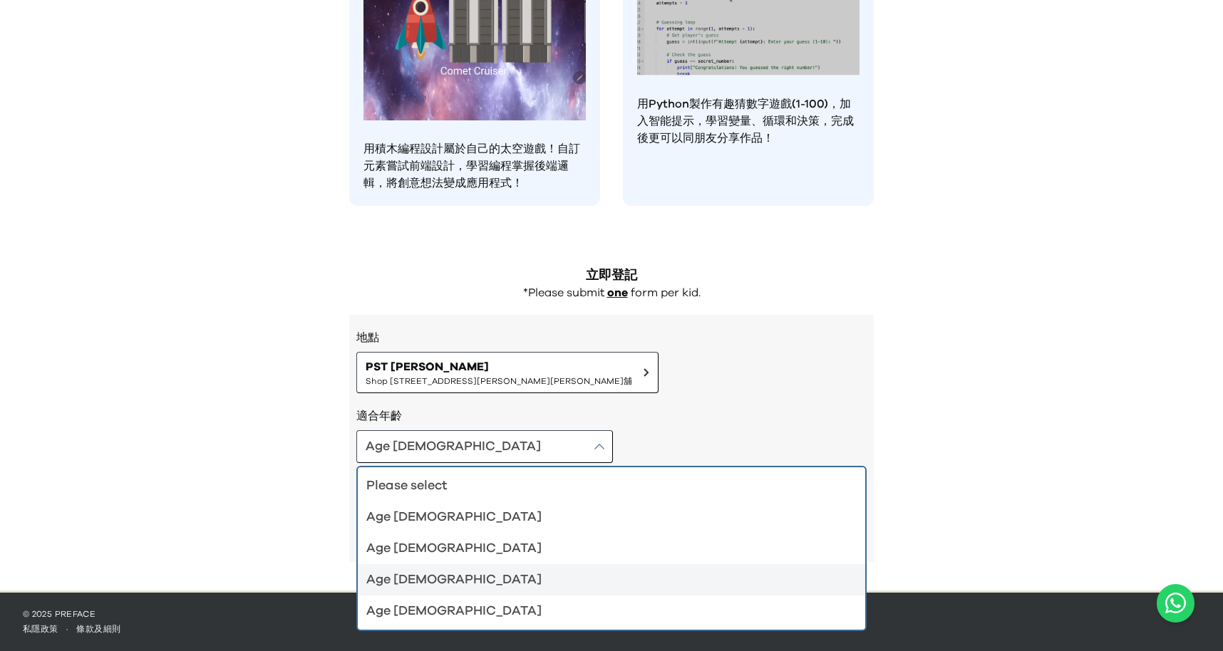
click at [440, 586] on div "Age [DEMOGRAPHIC_DATA]" at bounding box center [602, 580] width 473 height 20
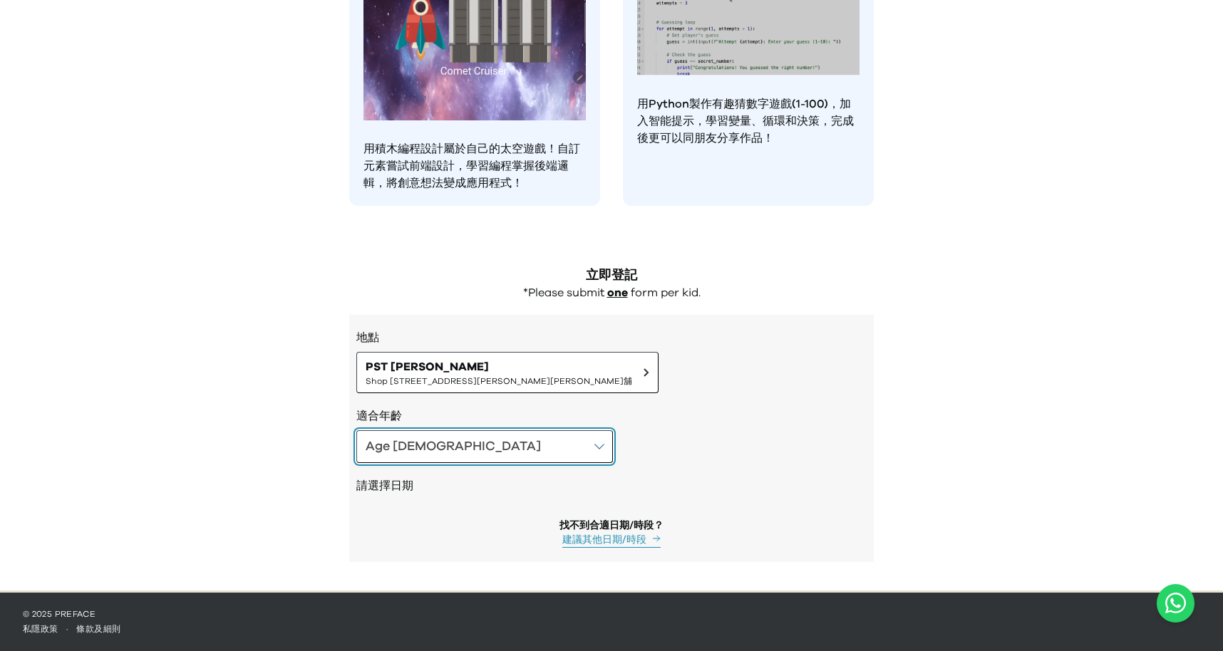
click at [448, 445] on button "Age [DEMOGRAPHIC_DATA]" at bounding box center [484, 446] width 257 height 33
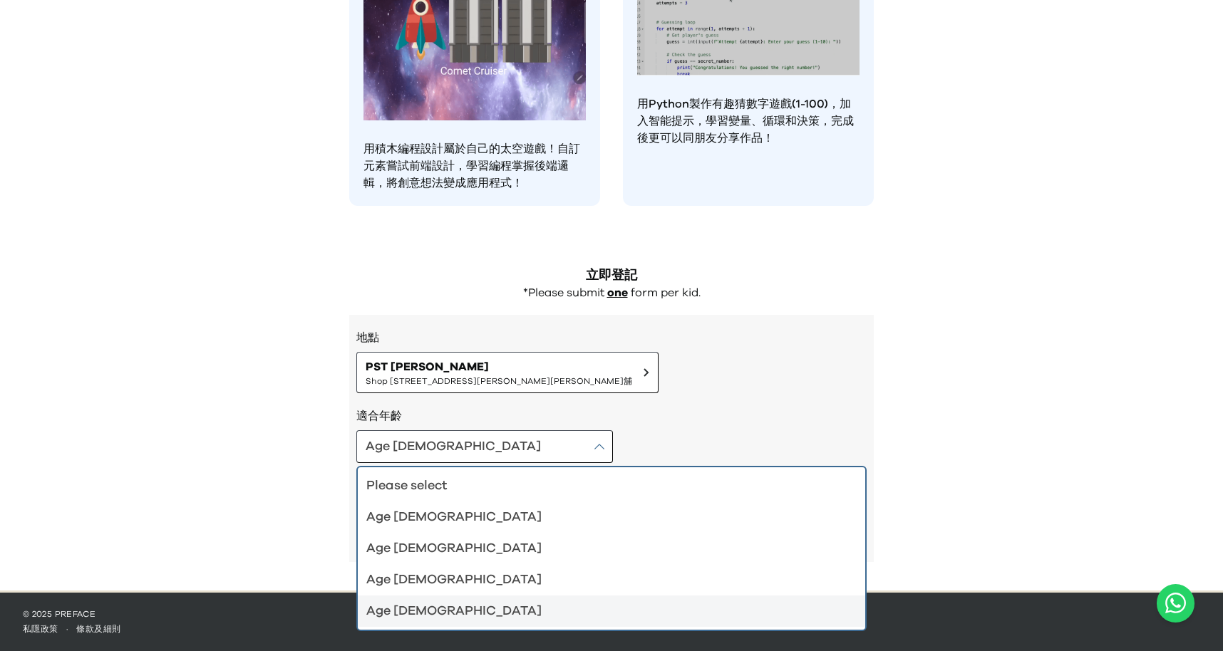
click at [438, 611] on div "Age [DEMOGRAPHIC_DATA]" at bounding box center [602, 612] width 473 height 20
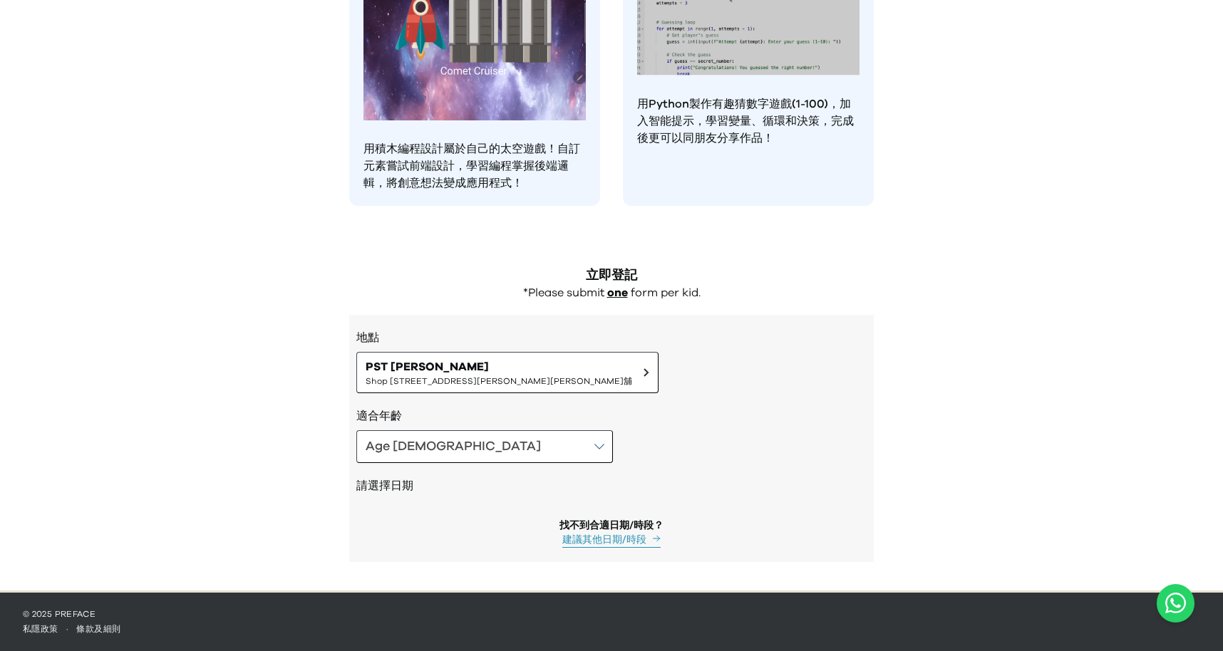
click at [546, 422] on h3 "適合年齡" at bounding box center [611, 416] width 510 height 17
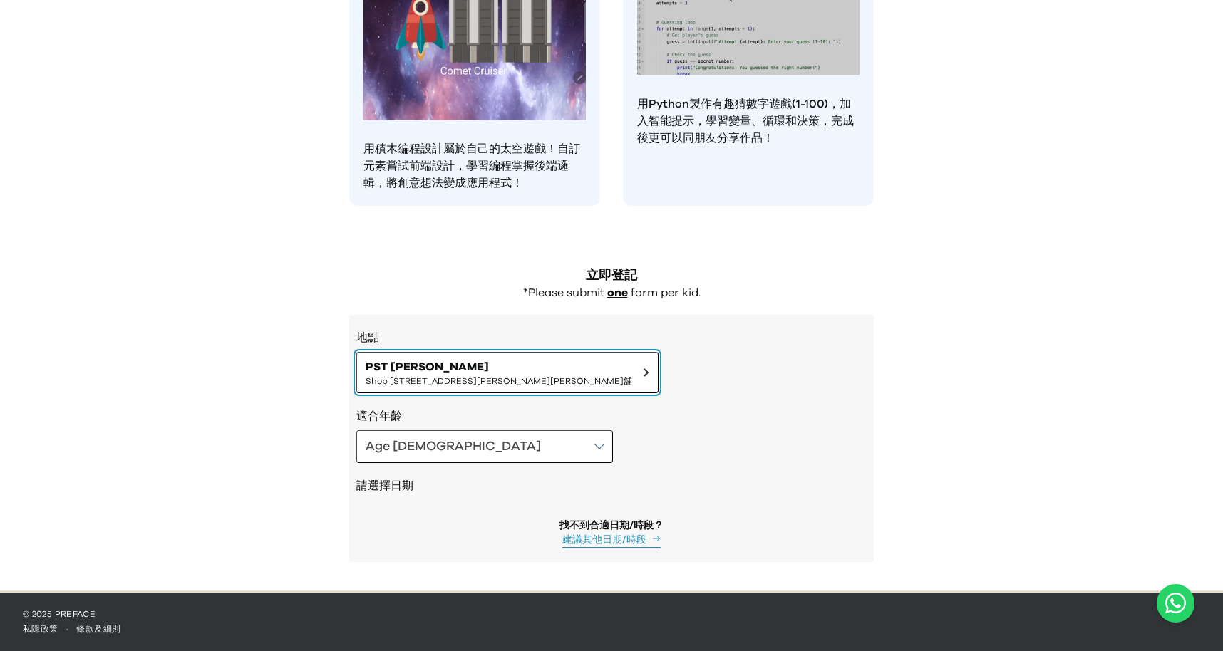
click at [520, 361] on span "PST [PERSON_NAME]" at bounding box center [499, 366] width 267 height 17
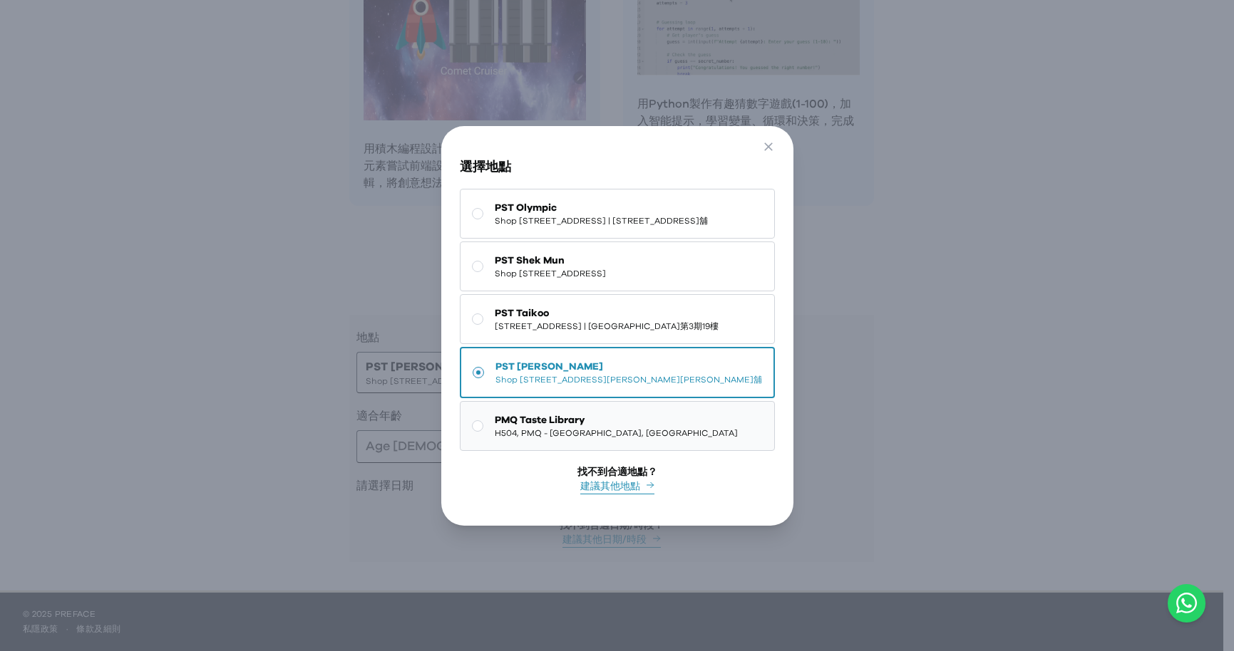
click at [485, 434] on button "PMQ Taste Library H504, PMQ - [GEOGRAPHIC_DATA], [GEOGRAPHIC_DATA]" at bounding box center [617, 426] width 315 height 50
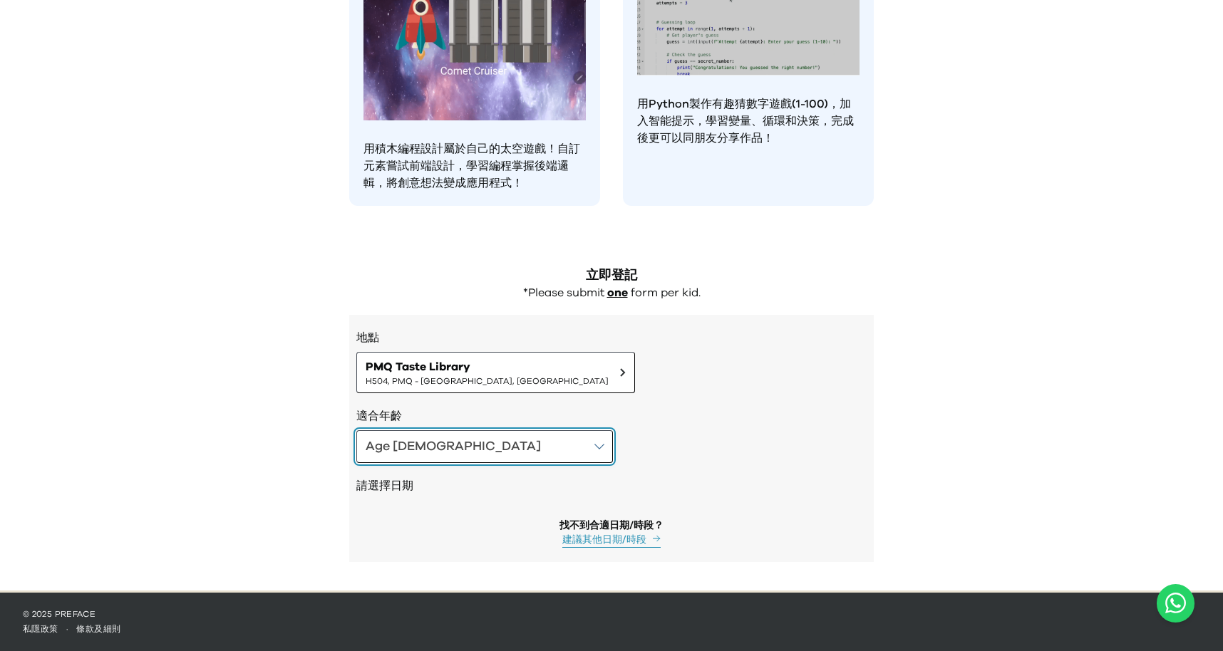
click at [435, 440] on button "Age [DEMOGRAPHIC_DATA]" at bounding box center [484, 446] width 257 height 33
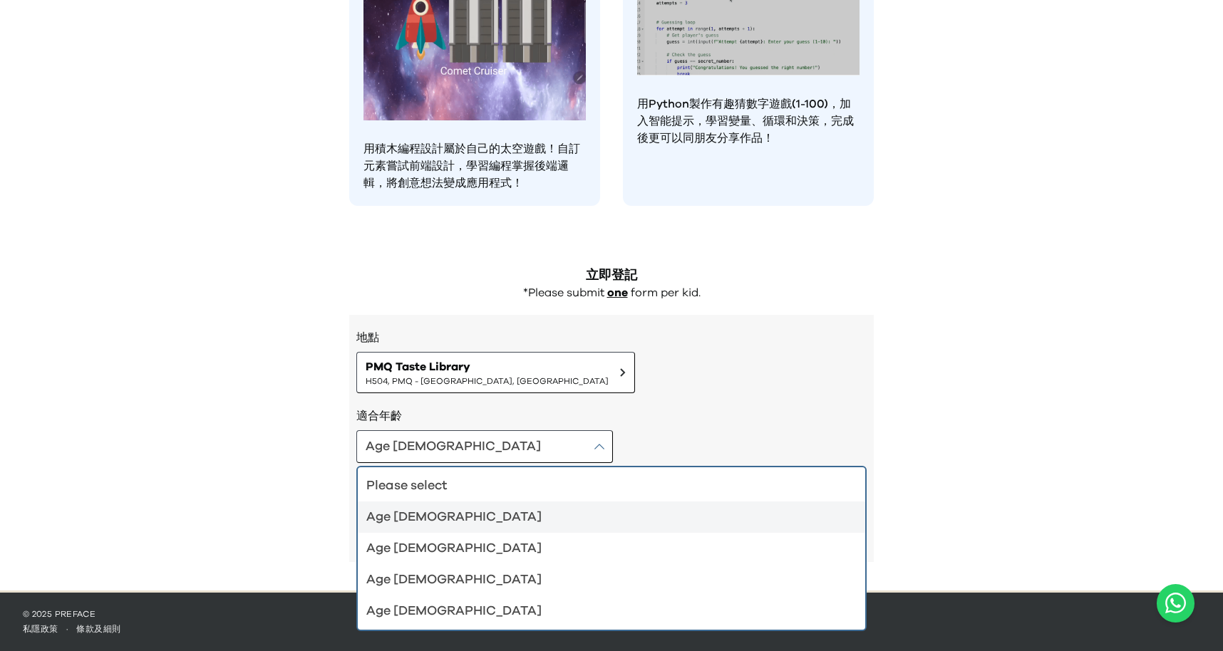
click at [427, 526] on div "Age [DEMOGRAPHIC_DATA]" at bounding box center [602, 517] width 473 height 20
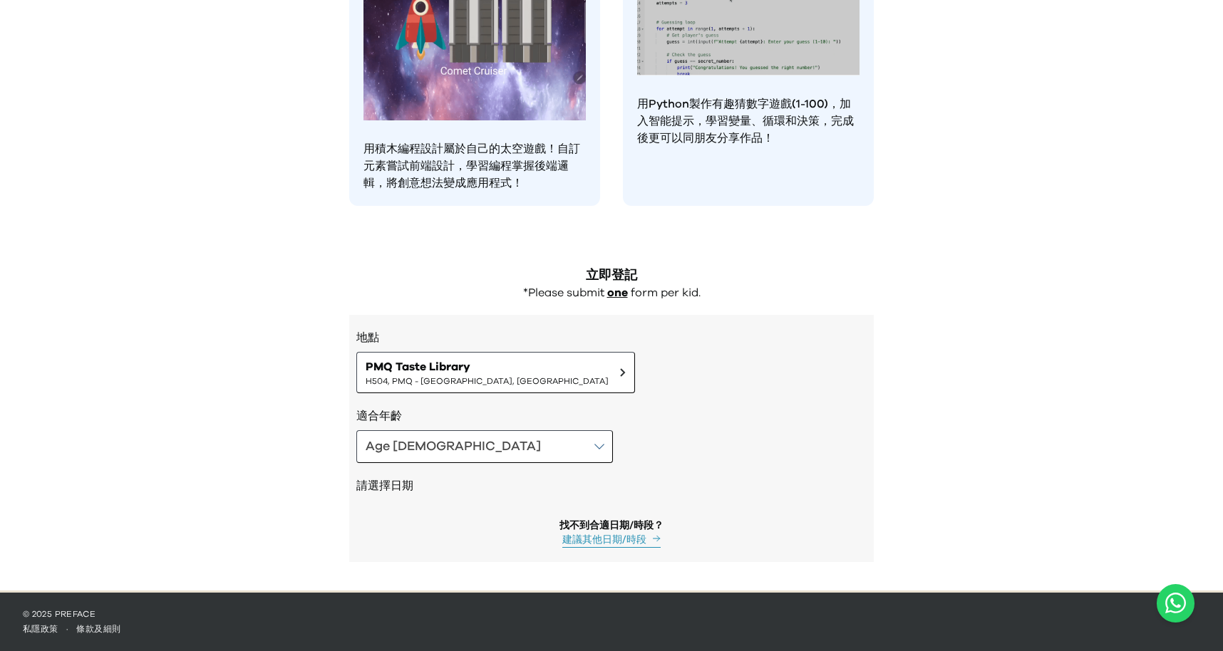
click at [450, 466] on div "請選擇日期" at bounding box center [611, 487] width 510 height 48
click at [454, 453] on button "Age [DEMOGRAPHIC_DATA]" at bounding box center [484, 446] width 257 height 33
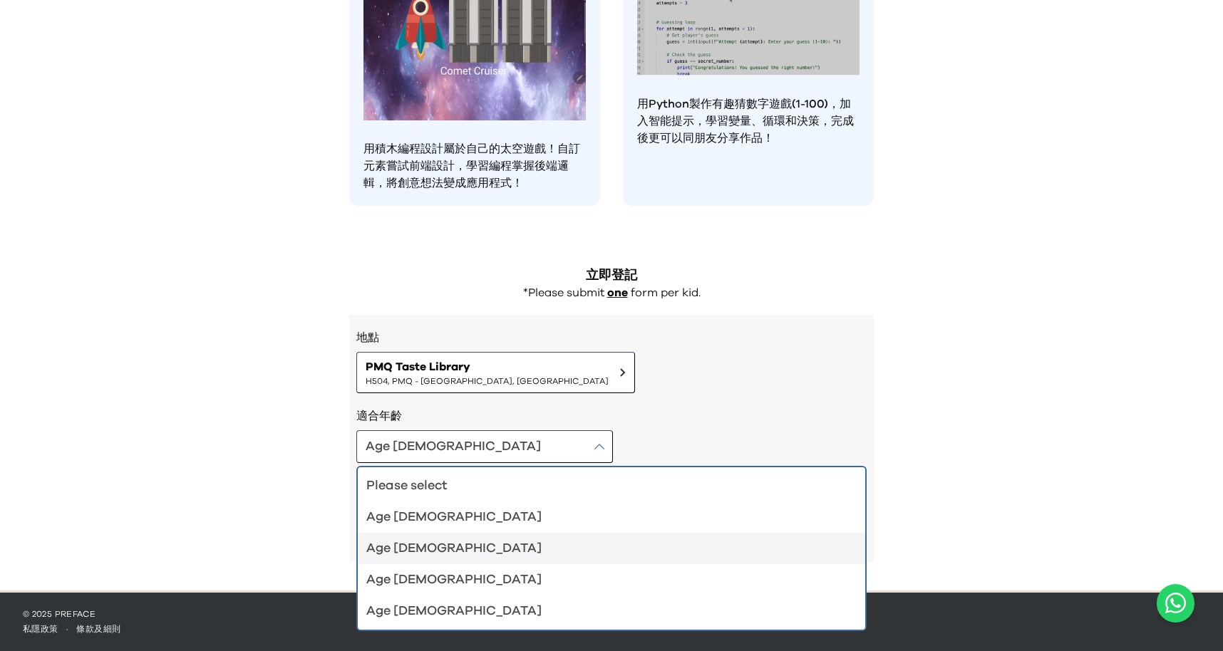
click at [428, 547] on div "Age [DEMOGRAPHIC_DATA]" at bounding box center [602, 549] width 473 height 20
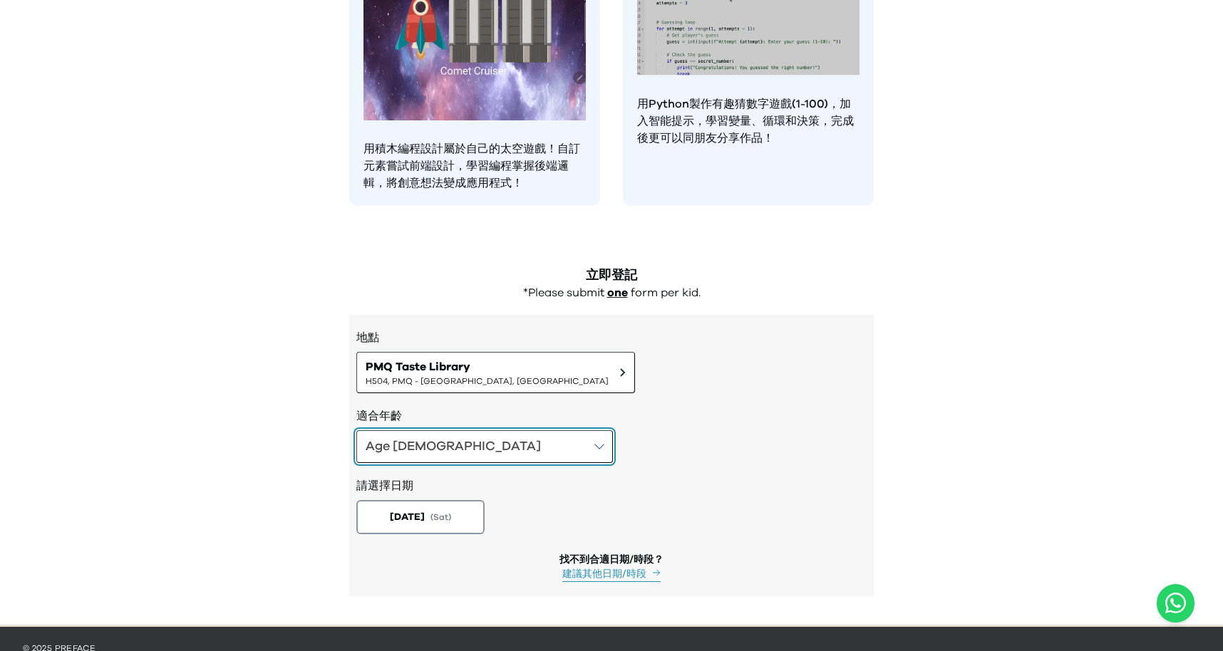
click at [470, 440] on button "Age [DEMOGRAPHIC_DATA]" at bounding box center [484, 446] width 257 height 33
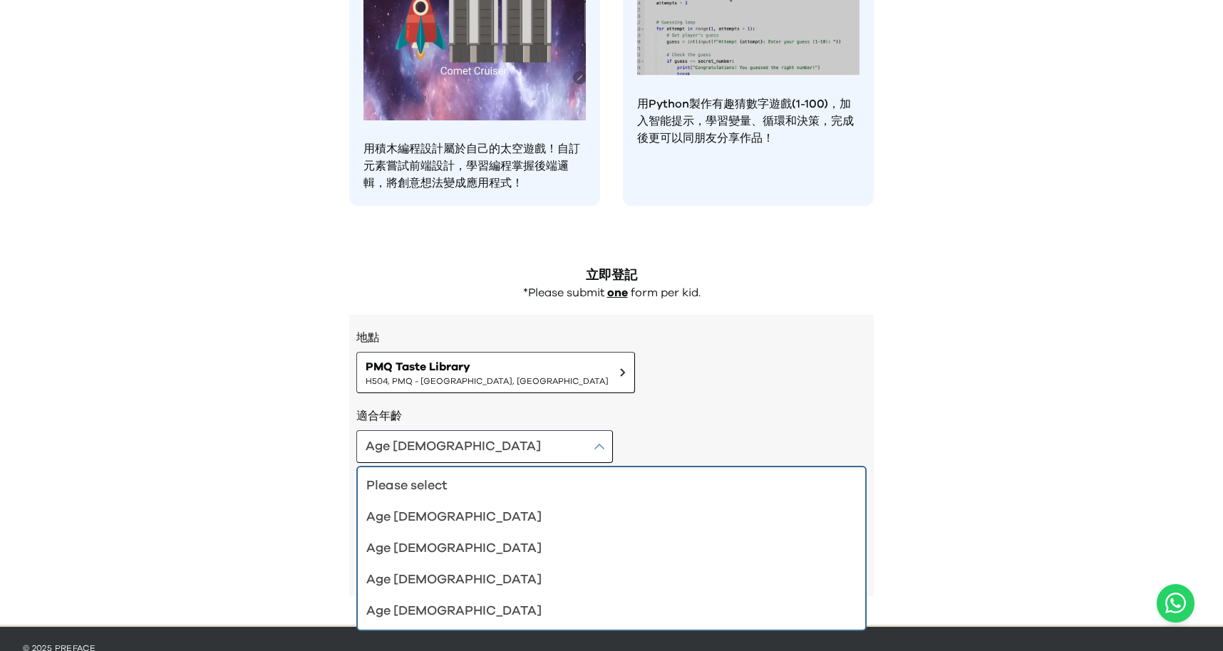
click at [525, 440] on div "Age [DEMOGRAPHIC_DATA] Please select Age [DEMOGRAPHIC_DATA] Age [DEMOGRAPHIC_DA…" at bounding box center [611, 446] width 510 height 33
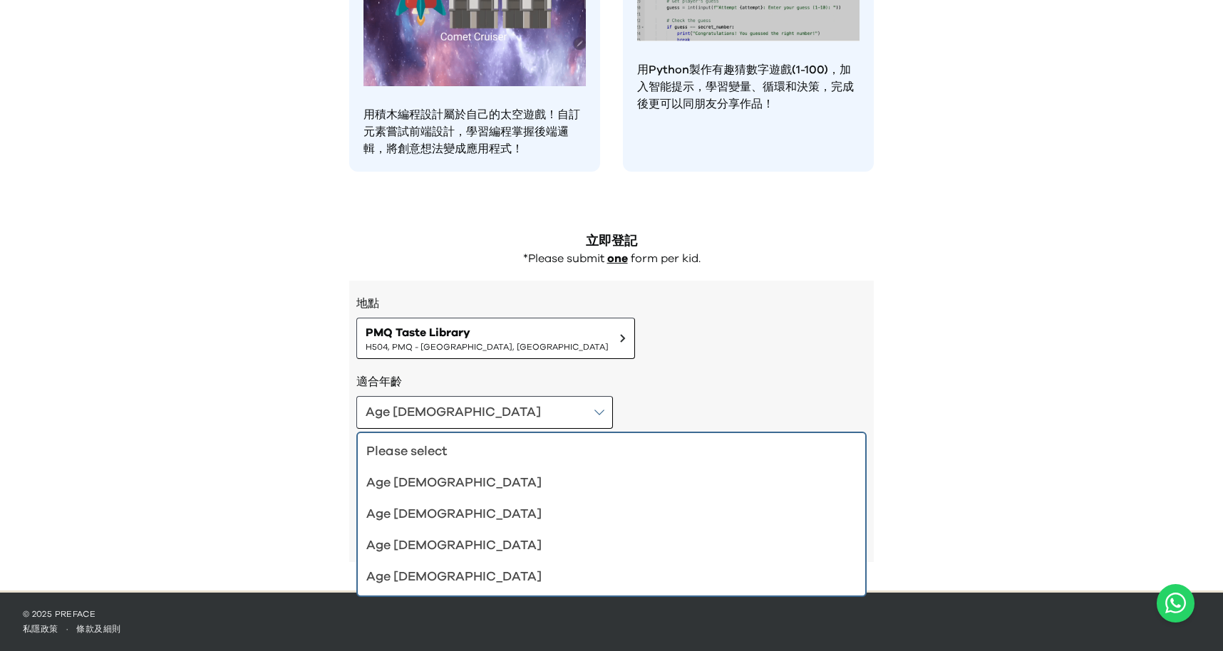
click at [535, 373] on h3 "適合年齡" at bounding box center [611, 381] width 510 height 17
click at [437, 405] on button "Age [DEMOGRAPHIC_DATA]" at bounding box center [484, 412] width 257 height 33
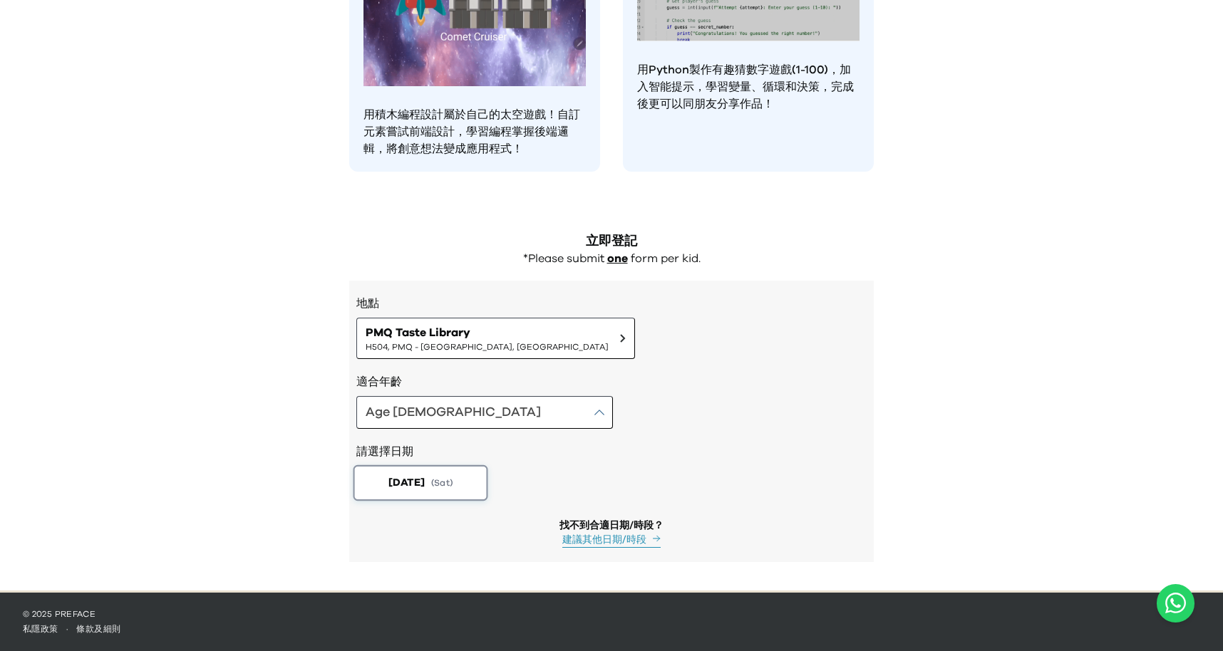
click at [445, 495] on button "[DATE] ( Sat )" at bounding box center [421, 483] width 135 height 36
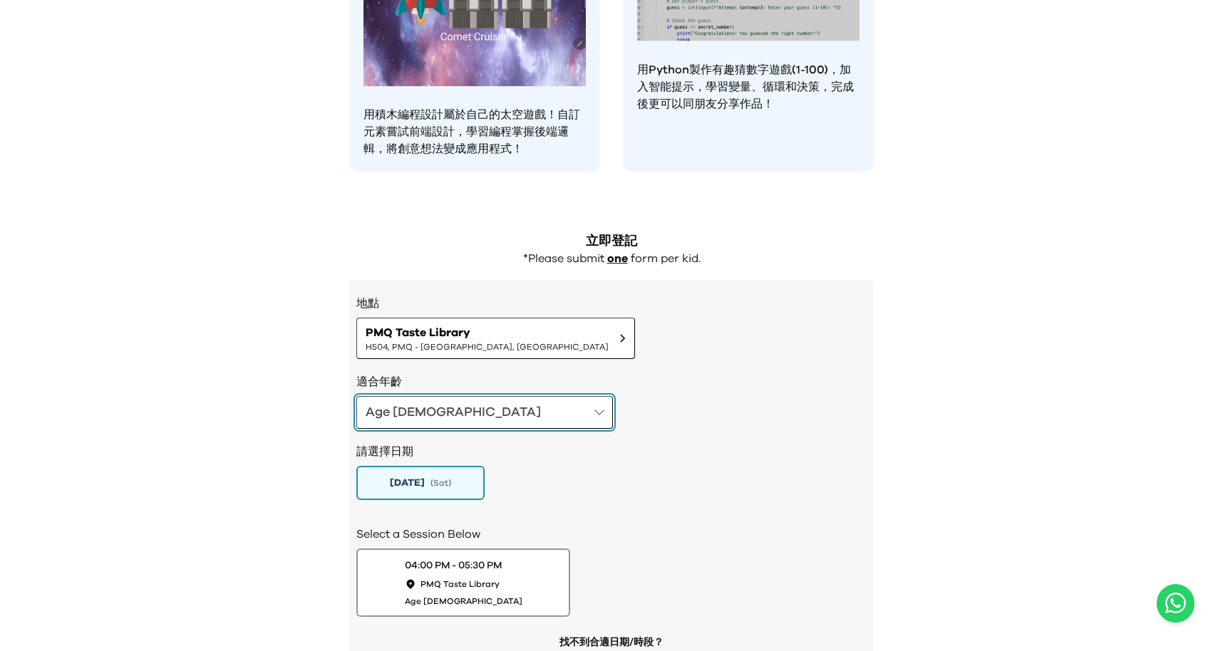
click at [459, 401] on button "Age [DEMOGRAPHIC_DATA]" at bounding box center [484, 412] width 257 height 33
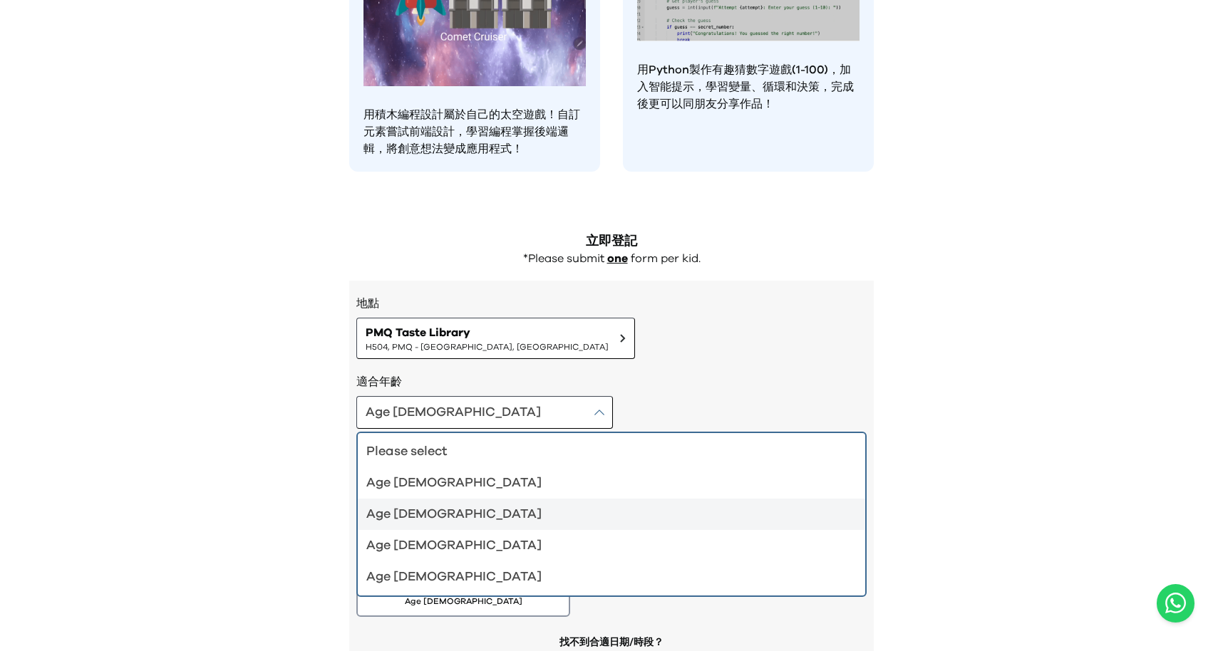
click at [443, 550] on div "Age [DEMOGRAPHIC_DATA]" at bounding box center [602, 546] width 473 height 20
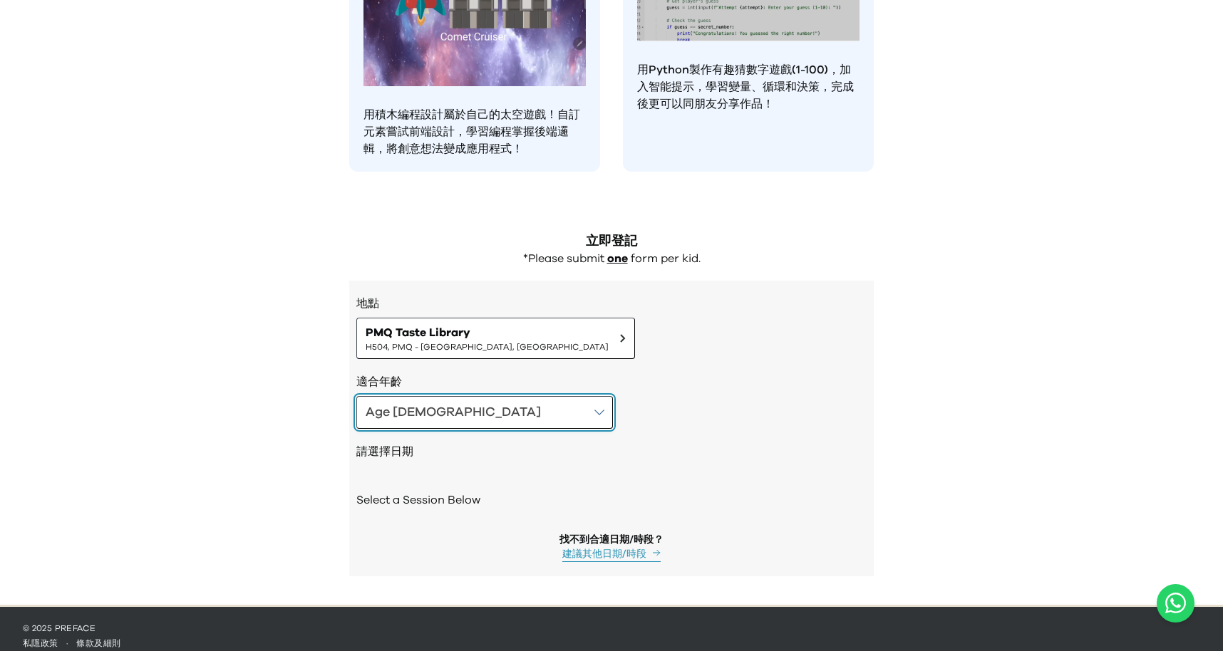
click at [443, 411] on button "Age [DEMOGRAPHIC_DATA]" at bounding box center [484, 412] width 257 height 33
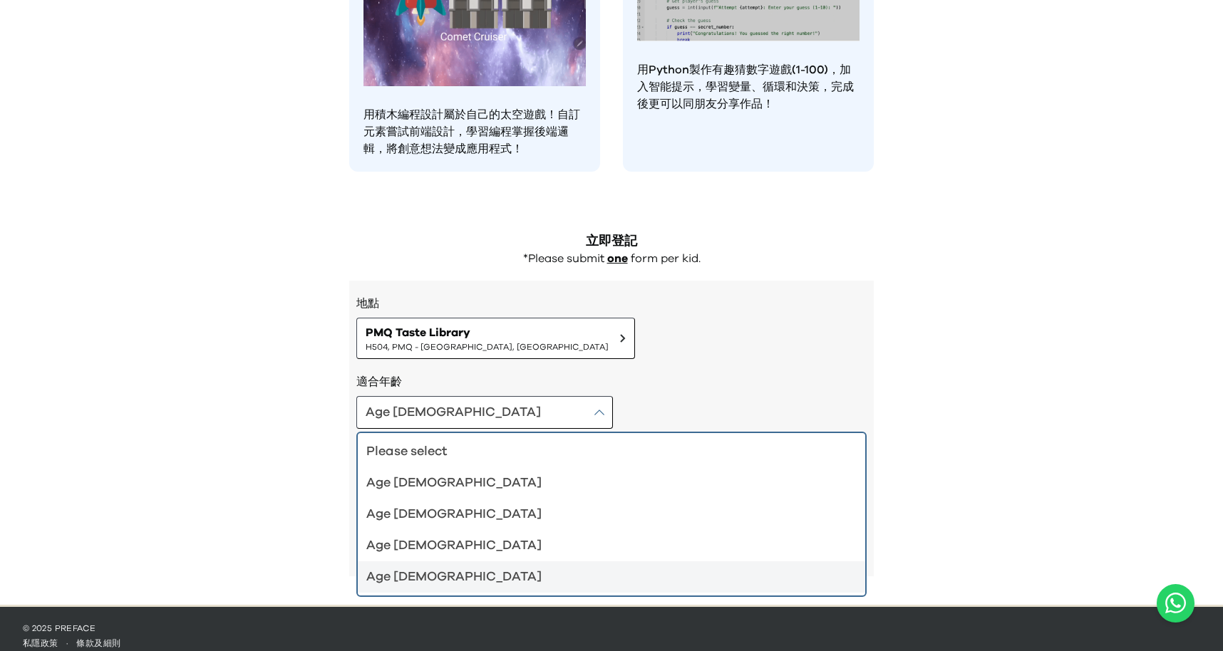
click at [418, 589] on li "Age [DEMOGRAPHIC_DATA]" at bounding box center [611, 577] width 507 height 31
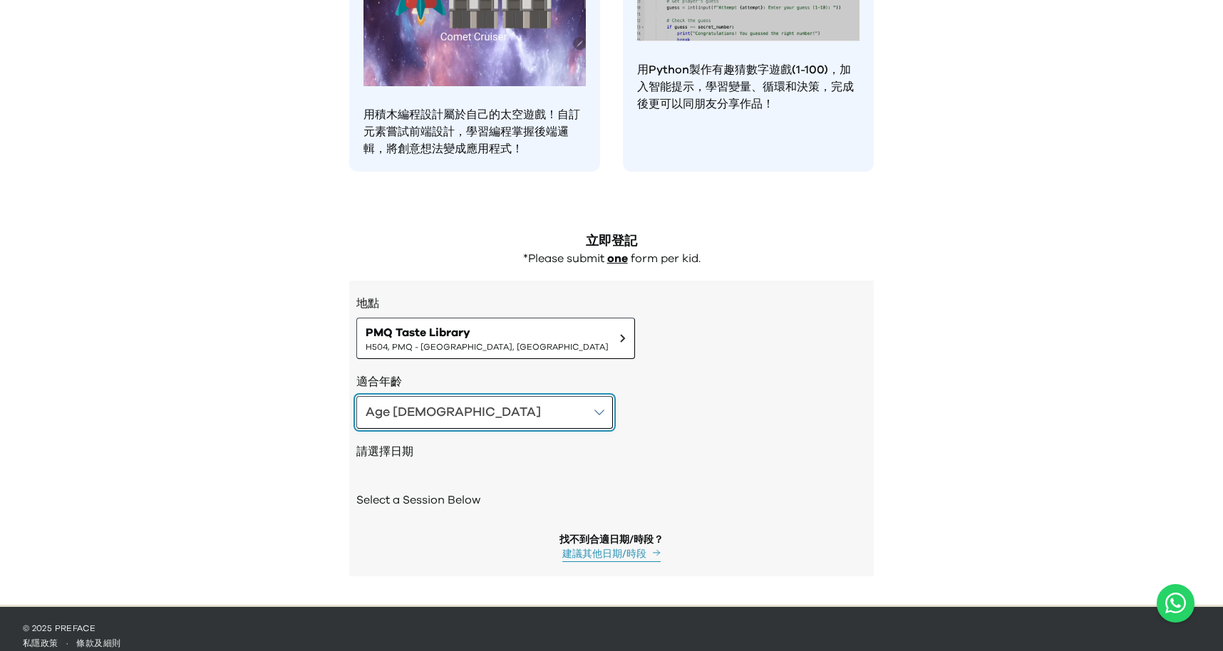
click at [463, 416] on button "Age [DEMOGRAPHIC_DATA]" at bounding box center [484, 412] width 257 height 33
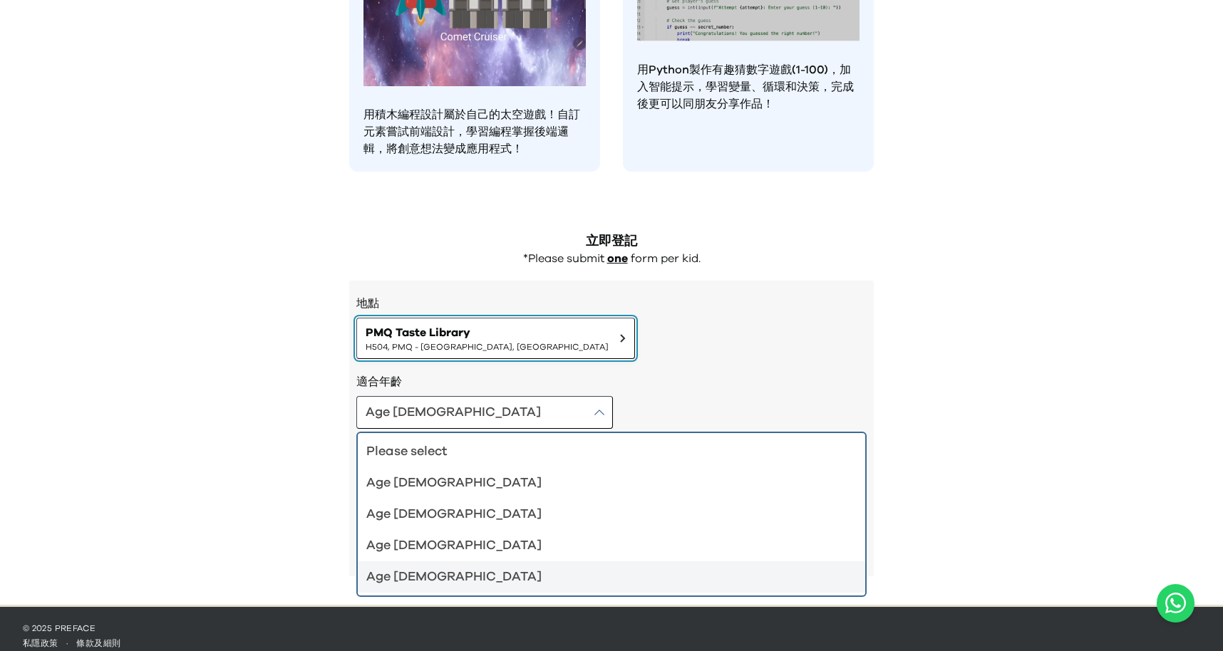
click at [516, 345] on button "PMQ Taste Library H504, PMQ - [GEOGRAPHIC_DATA], [GEOGRAPHIC_DATA]" at bounding box center [495, 338] width 279 height 41
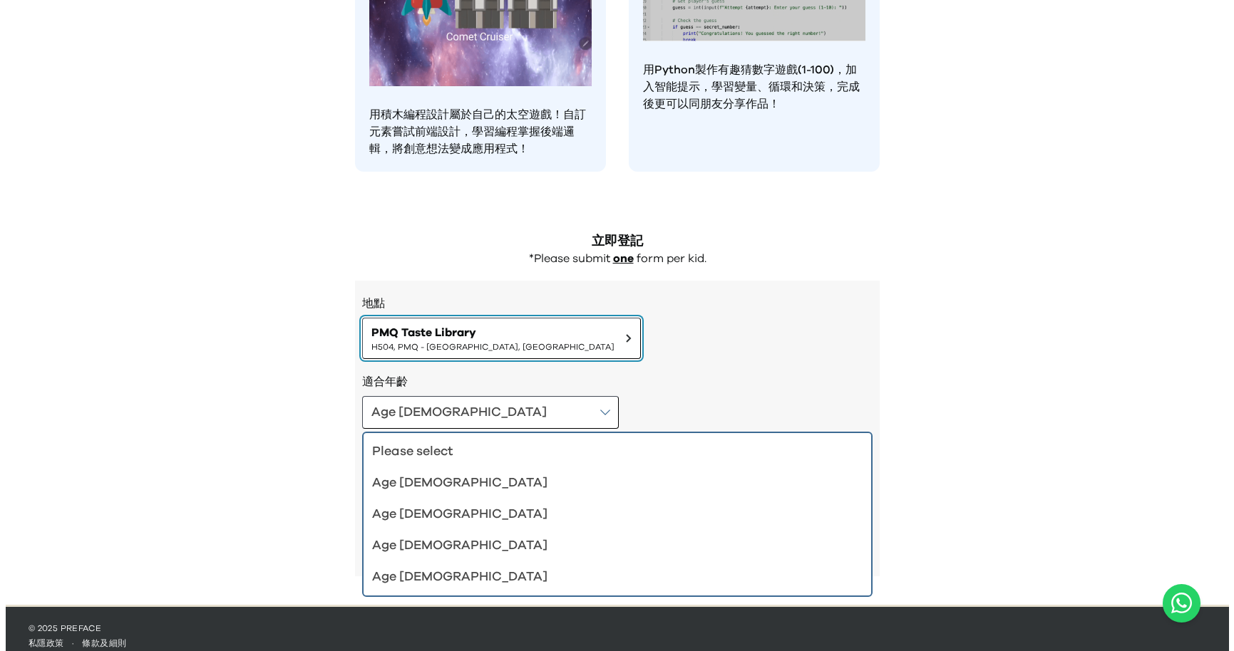
scroll to position [1182, 0]
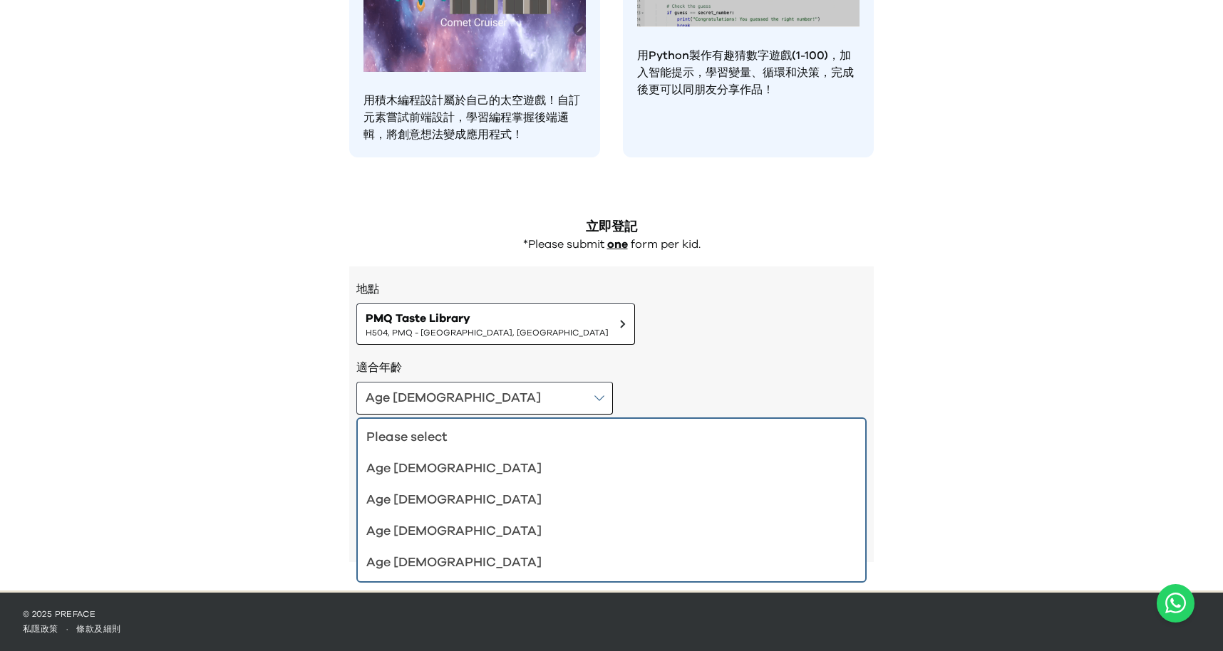
click at [579, 365] on h3 "適合年齡" at bounding box center [611, 367] width 510 height 17
click at [440, 387] on button "Age [DEMOGRAPHIC_DATA]" at bounding box center [484, 398] width 257 height 33
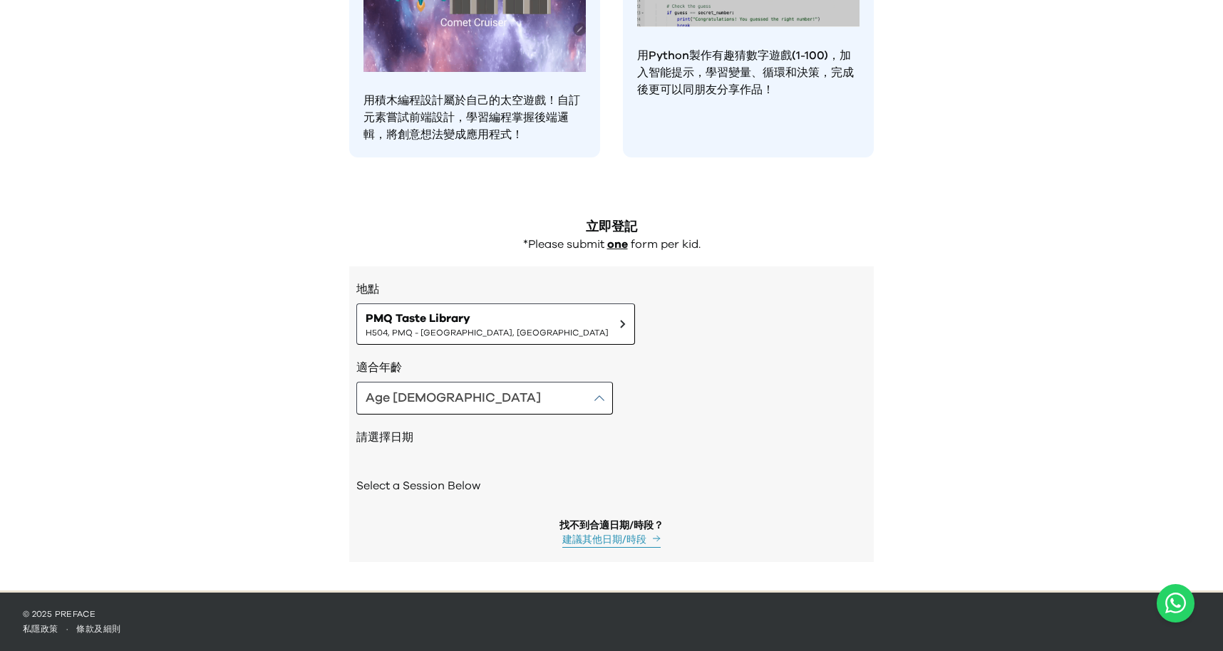
click at [627, 540] on button "建議其他日期/時段" at bounding box center [611, 540] width 98 height 15
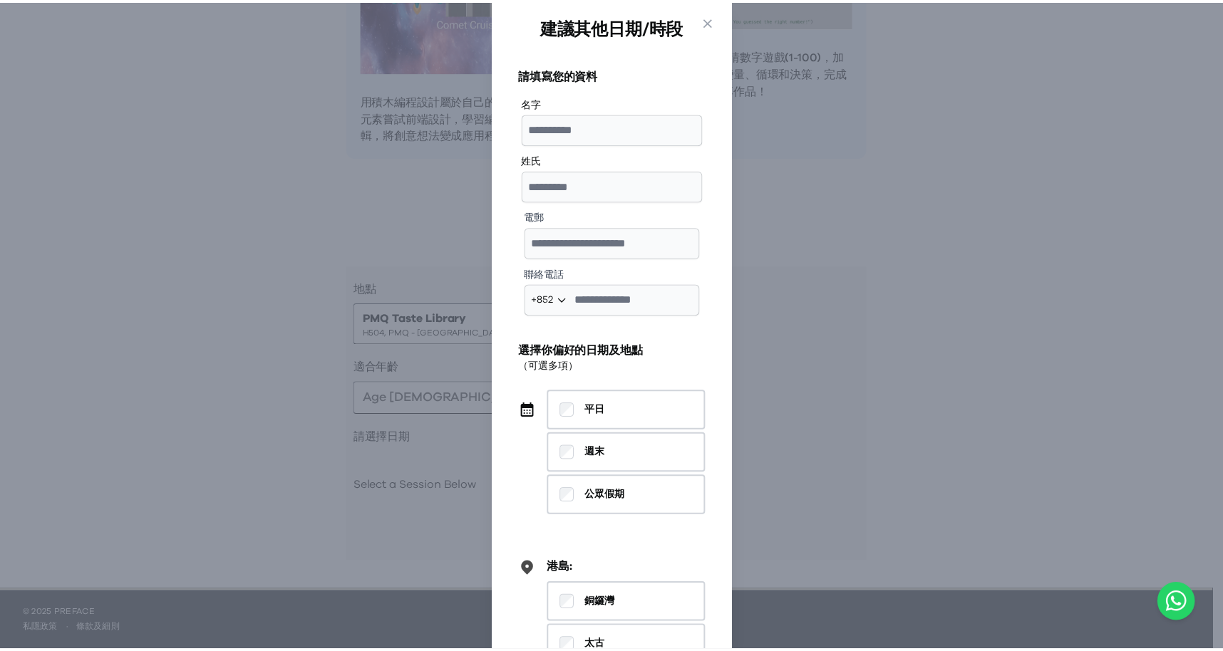
scroll to position [574, 0]
